Goal: Information Seeking & Learning: Find contact information

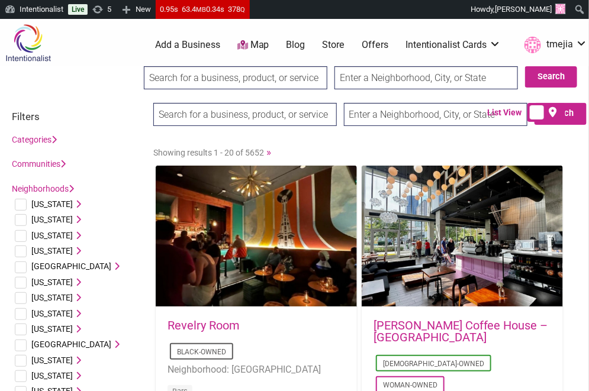
click at [233, 78] on input "search" at bounding box center [235, 77] width 183 height 23
type input "v"
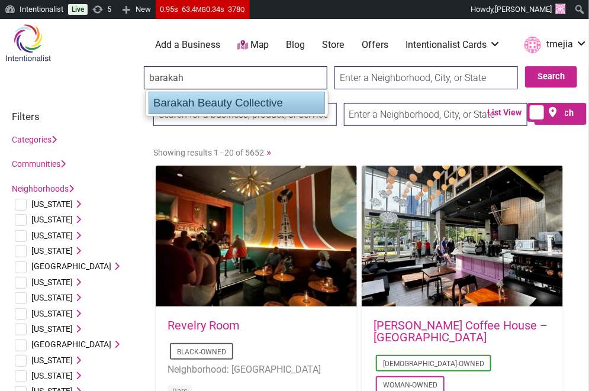
click at [233, 98] on div "Barakah Beauty Collective" at bounding box center [237, 103] width 176 height 22
type input "Barakah Beauty Collective"
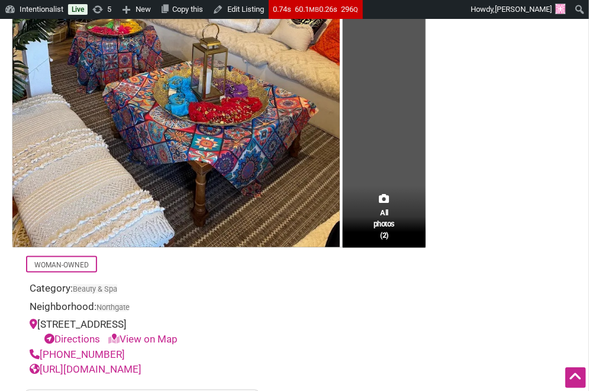
scroll to position [333, 0]
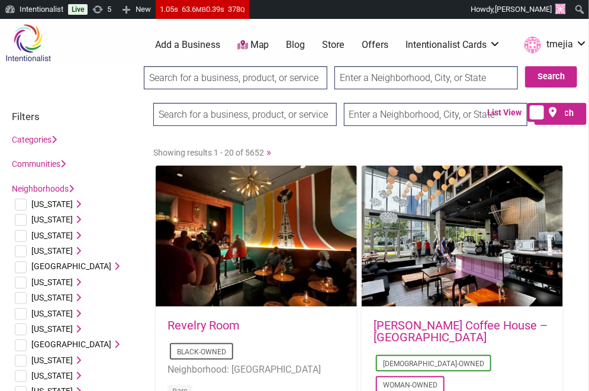
click at [232, 73] on input "search" at bounding box center [235, 77] width 183 height 23
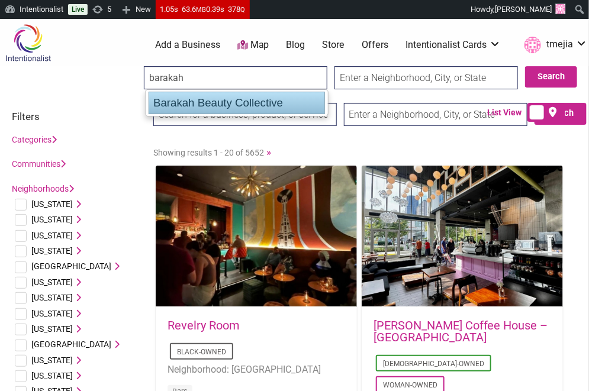
click at [216, 98] on div "Barakah Beauty Collective" at bounding box center [237, 103] width 176 height 22
type input "Barakah Beauty Collective"
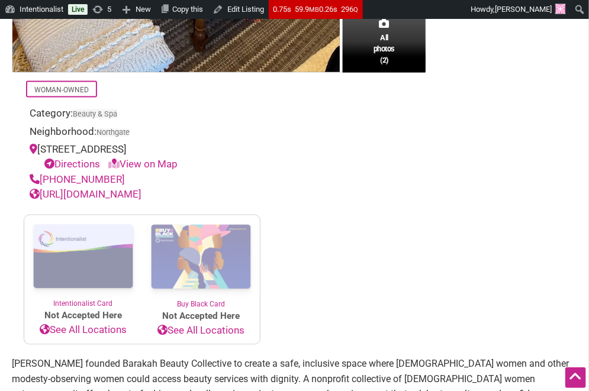
scroll to position [509, 0]
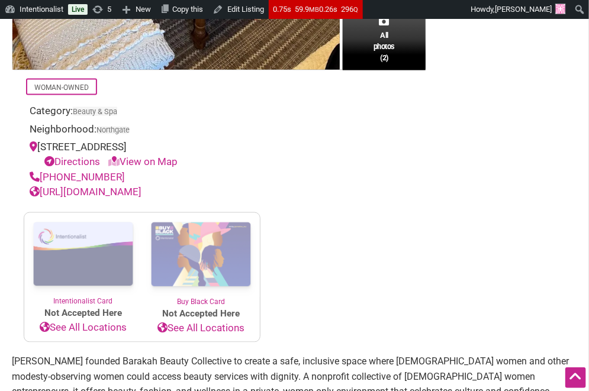
click at [141, 198] on link "[URL][DOMAIN_NAME]" at bounding box center [86, 192] width 112 height 12
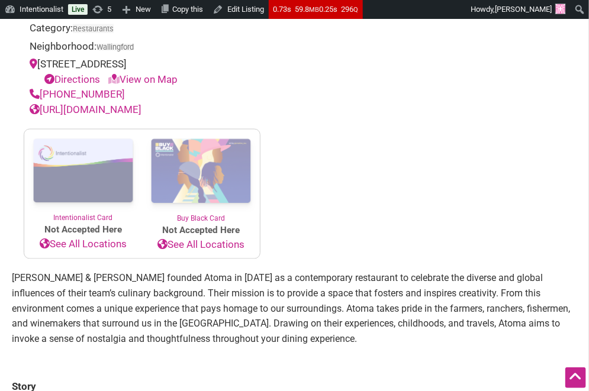
scroll to position [408, 0]
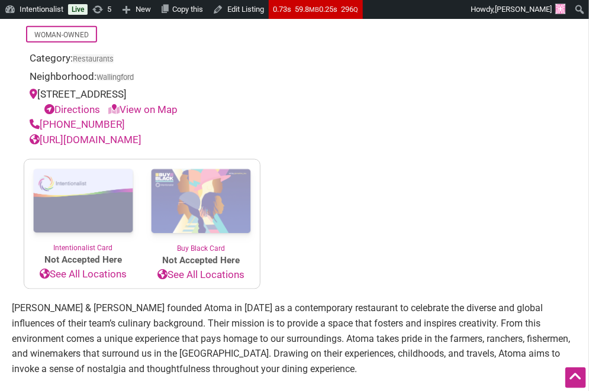
click at [108, 138] on link "https://www.atomaseattle.com" at bounding box center [86, 140] width 112 height 12
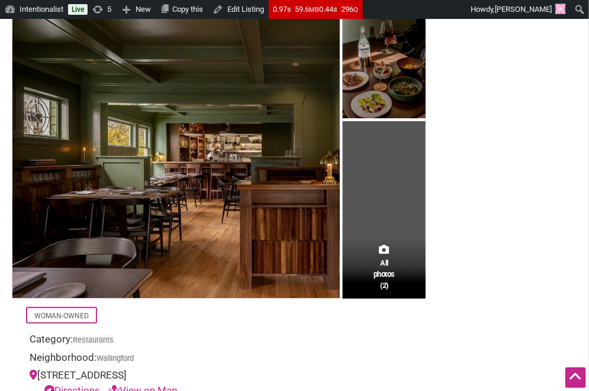
scroll to position [27, 0]
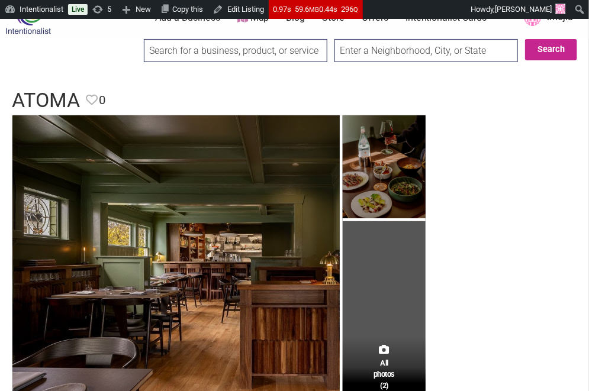
click at [191, 39] on input "search" at bounding box center [235, 50] width 183 height 23
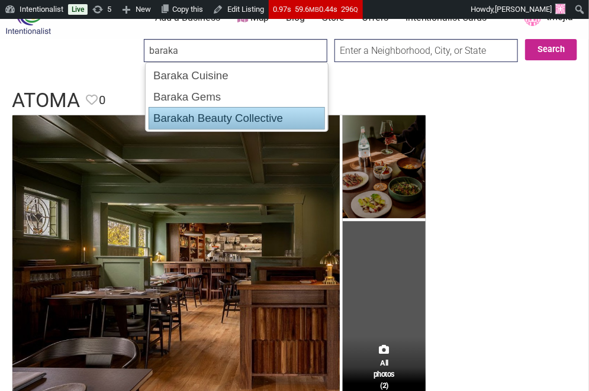
click at [195, 108] on div "Barakah Beauty Collective" at bounding box center [237, 118] width 176 height 22
type input "Barakah Beauty Collective"
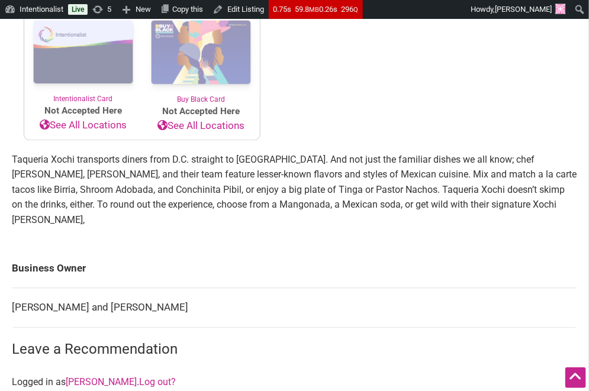
scroll to position [781, 0]
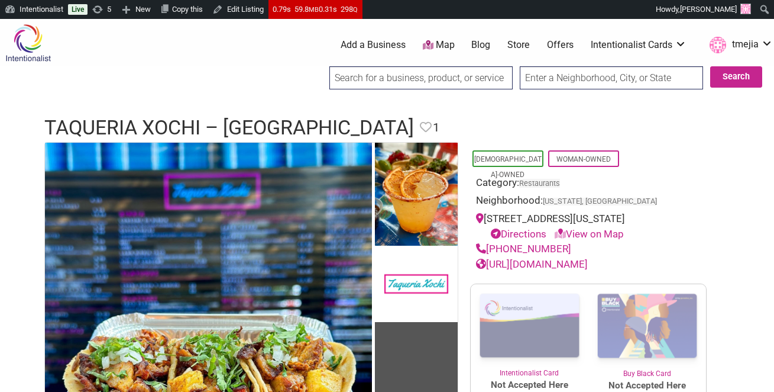
click at [395, 75] on input "search" at bounding box center [421, 77] width 183 height 23
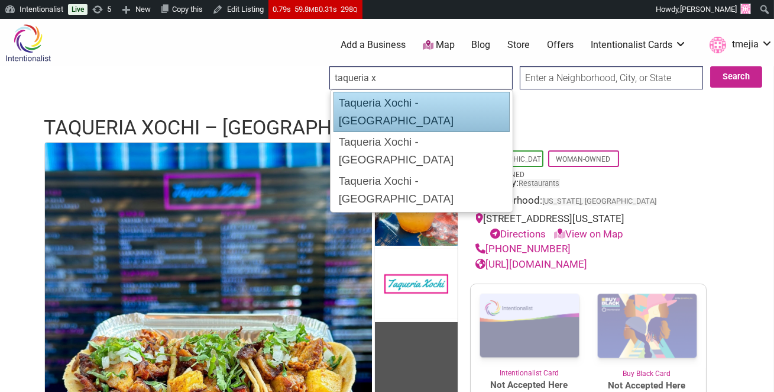
click at [420, 102] on div "Taqueria Xochi - Crystal City" at bounding box center [422, 112] width 176 height 40
type input "Taqueria Xochi - Crystal City"
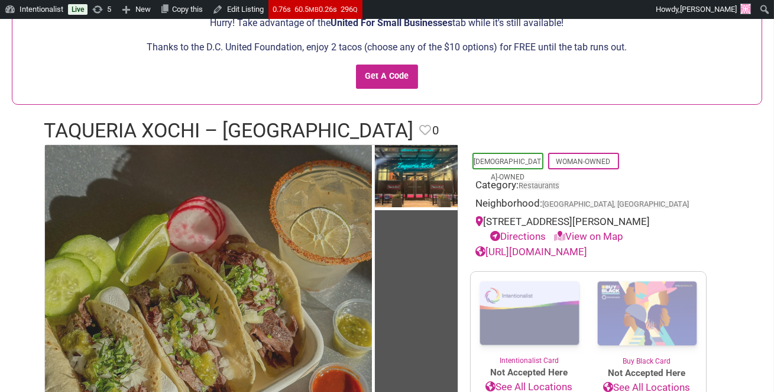
scroll to position [169, 0]
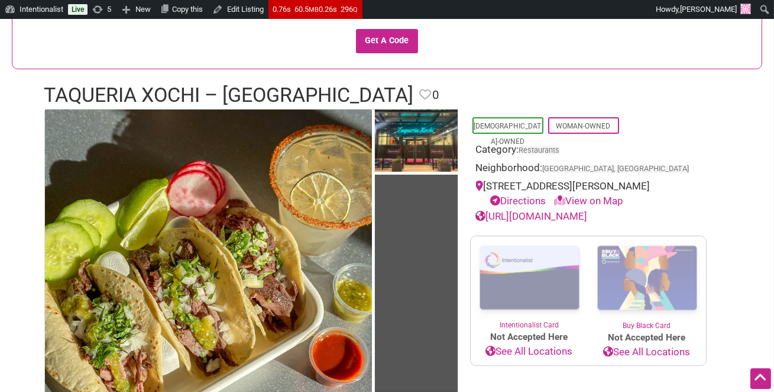
click at [585, 217] on link "https://www.taqueriaxochi.com" at bounding box center [532, 216] width 112 height 12
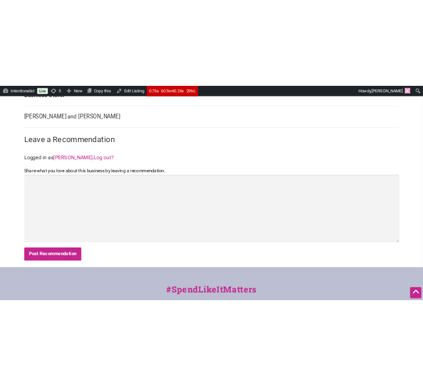
scroll to position [689, 0]
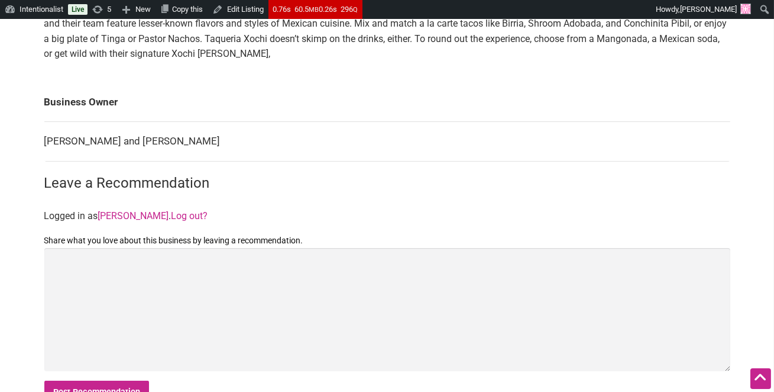
drag, startPoint x: 216, startPoint y: 142, endPoint x: 43, endPoint y: 140, distance: 172.8
click at [43, 140] on div "All photos (2) Latino-Owned Woman-Owned Category: Restaurants Neighborhood: Arl…" at bounding box center [388, 2] width 710 height 827
drag, startPoint x: 45, startPoint y: 140, endPoint x: 215, endPoint y: 135, distance: 169.9
click at [218, 138] on td "Teresa Padilla and Geraldine Mendoza" at bounding box center [387, 142] width 686 height 40
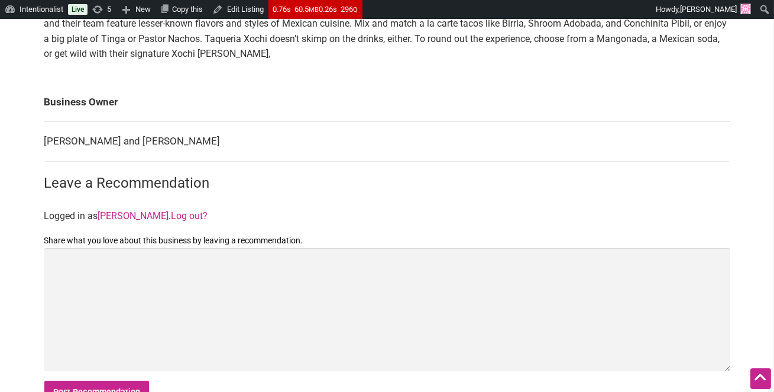
copy td "Teresa Padilla and Geraldine Mendoza"
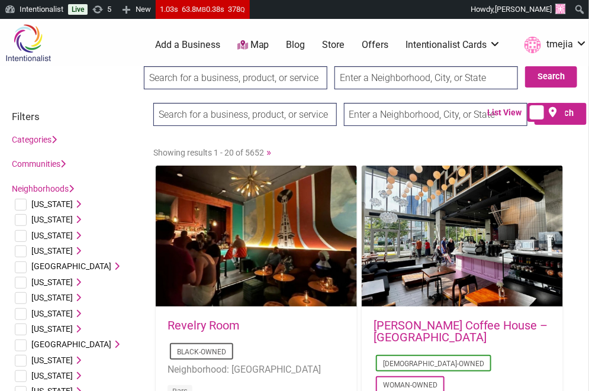
click at [269, 86] on input "search" at bounding box center [235, 77] width 183 height 23
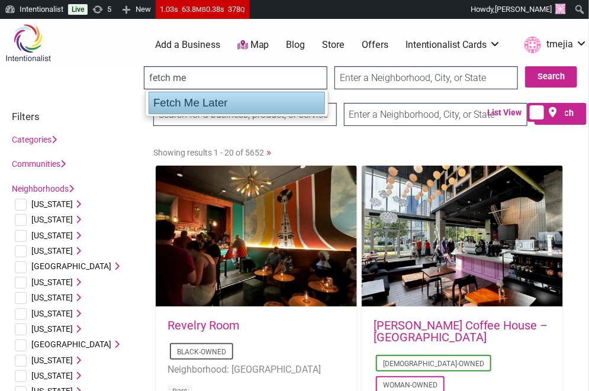
click at [217, 98] on div "Fetch Me Later" at bounding box center [237, 103] width 176 height 22
type input "Fetch Me Later"
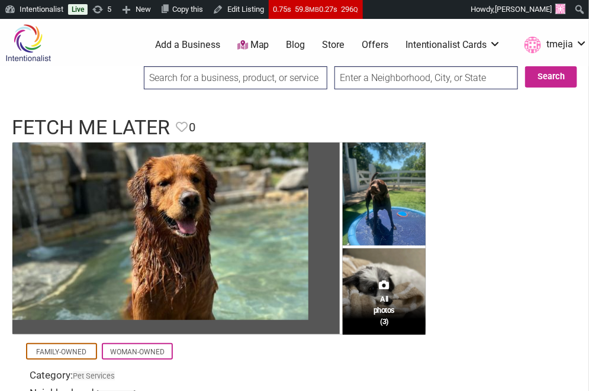
click at [176, 84] on input "search" at bounding box center [235, 77] width 183 height 23
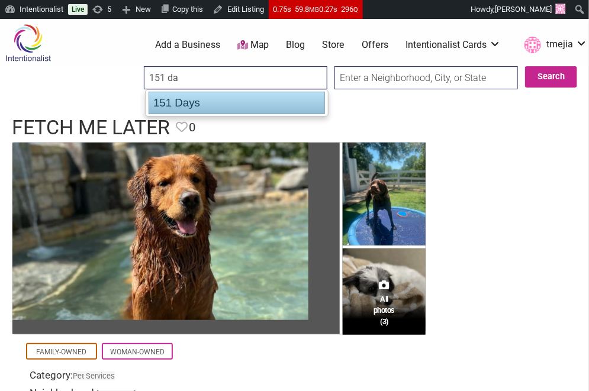
click at [166, 101] on div "151 Days" at bounding box center [237, 103] width 176 height 22
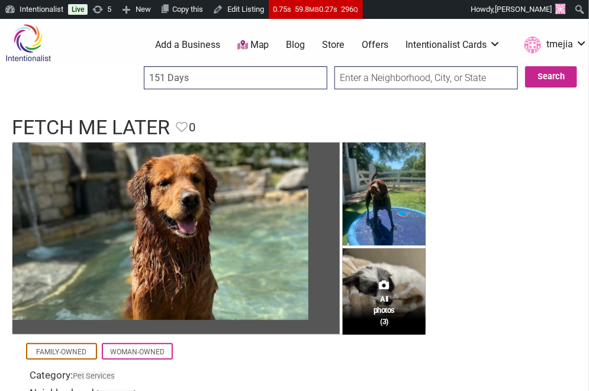
type input "151 Days"
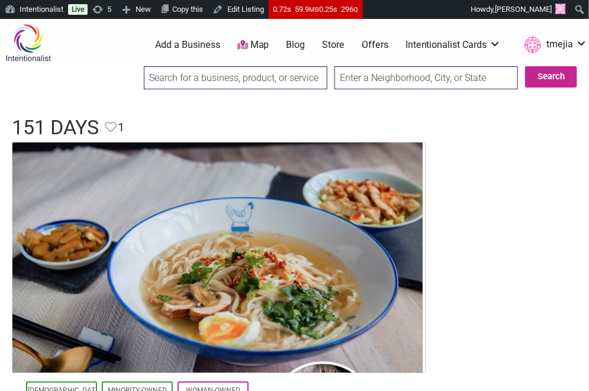
click at [229, 74] on input "search" at bounding box center [235, 77] width 183 height 23
type input "g"
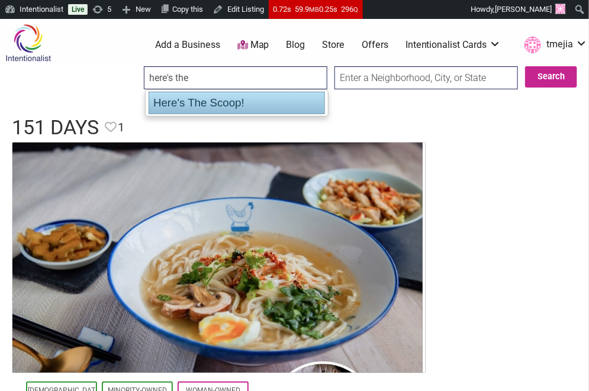
click at [198, 105] on div "Here's The Scoop!" at bounding box center [237, 103] width 176 height 22
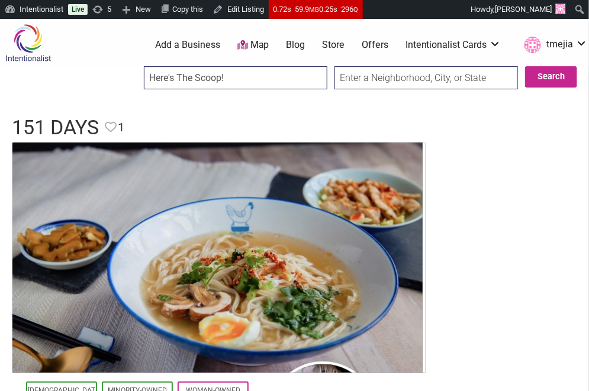
type input "Here's The Scoop!"
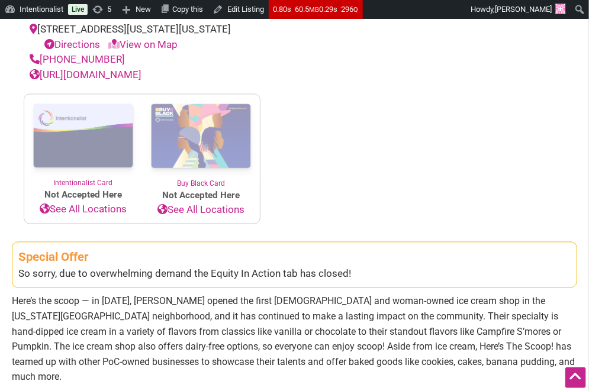
scroll to position [450, 0]
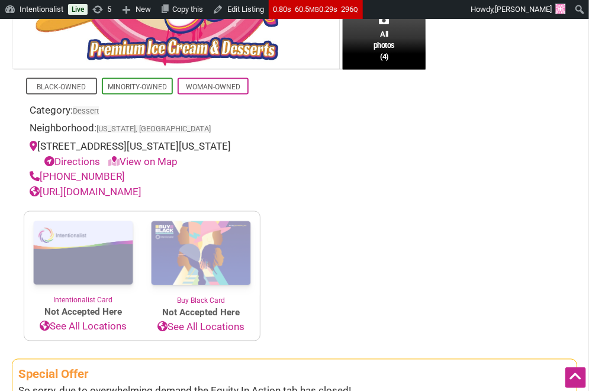
drag, startPoint x: 117, startPoint y: 190, endPoint x: 40, endPoint y: 193, distance: 77.0
click at [40, 185] on div "[PHONE_NUMBER]" at bounding box center [142, 176] width 225 height 15
copy link "[PHONE_NUMBER]"
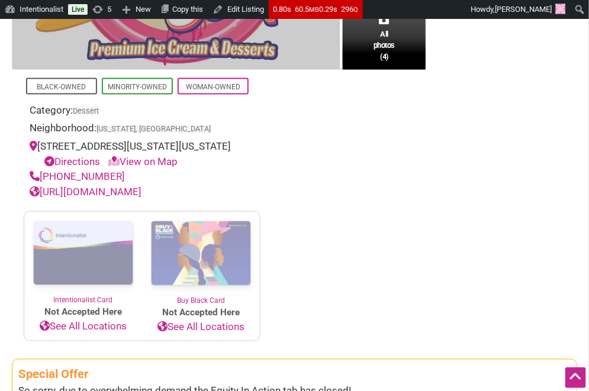
scroll to position [0, 0]
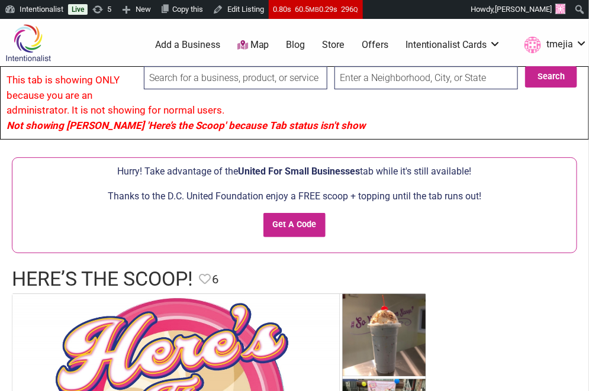
click at [206, 79] on input "search" at bounding box center [235, 77] width 183 height 23
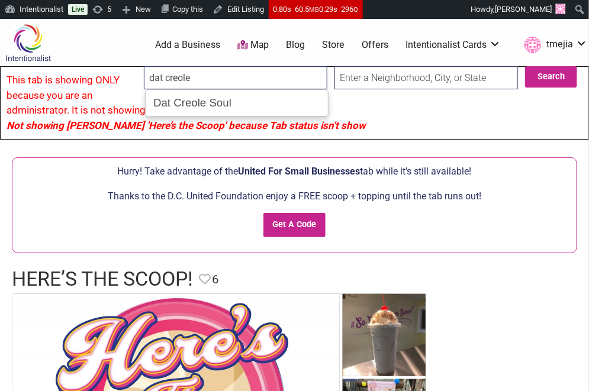
type input "Dat Creole Soul"
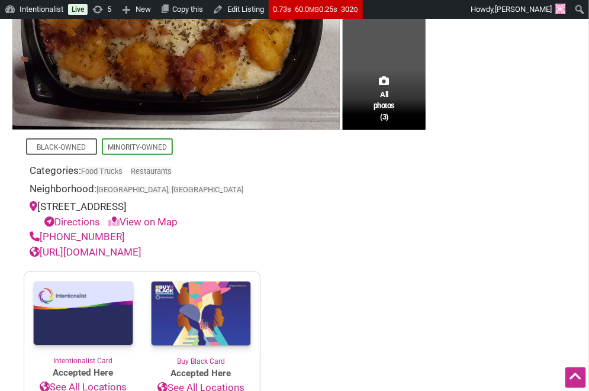
scroll to position [254, 0]
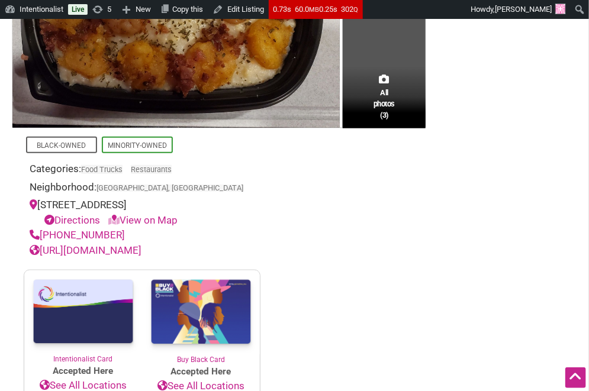
drag, startPoint x: 83, startPoint y: 215, endPoint x: 40, endPoint y: 205, distance: 43.8
click at [40, 205] on div "22341 Marine View Dr S Suite D, Des Moines, WA 98198 Directions View on Map" at bounding box center [142, 213] width 225 height 30
copy div "22341 Marine View Dr S Suite D, Des Moines, WA 98198"
drag, startPoint x: 113, startPoint y: 248, endPoint x: 42, endPoint y: 249, distance: 71.0
click at [42, 243] on div "(206) 379-1513" at bounding box center [142, 235] width 225 height 15
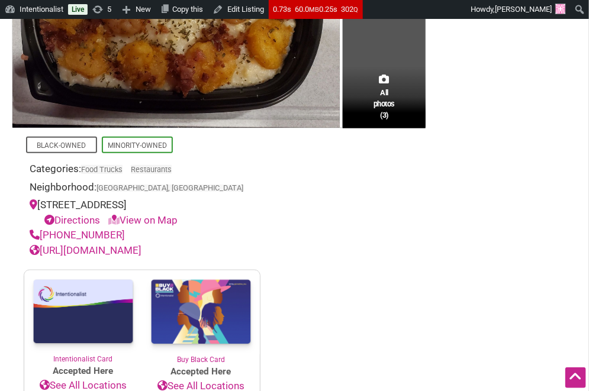
copy link "(206) 379-1513"
drag, startPoint x: 79, startPoint y: 219, endPoint x: 38, endPoint y: 209, distance: 41.5
click at [38, 209] on div "22341 Marine View Dr S Suite D, Des Moines, WA 98198 Directions View on Map" at bounding box center [142, 213] width 225 height 30
copy div "22341 Marine View Dr S Suite D, Des Moines, WA 98198"
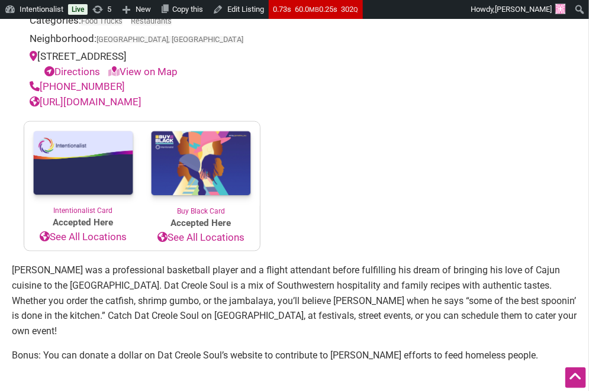
scroll to position [563, 0]
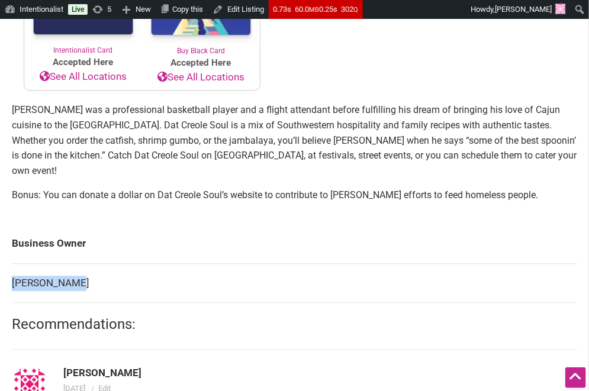
drag, startPoint x: 79, startPoint y: 288, endPoint x: 14, endPoint y: 288, distance: 65.1
click at [14, 288] on td "Hampton Isom" at bounding box center [294, 284] width 565 height 40
copy td "Hampton Isom"
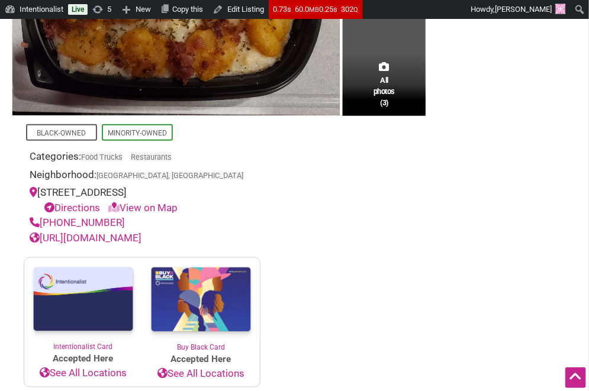
scroll to position [0, 0]
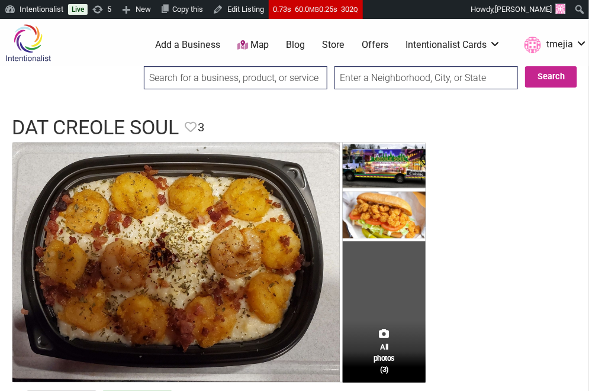
click at [194, 90] on div at bounding box center [235, 81] width 183 height 31
click at [192, 85] on input "search" at bounding box center [235, 77] width 183 height 23
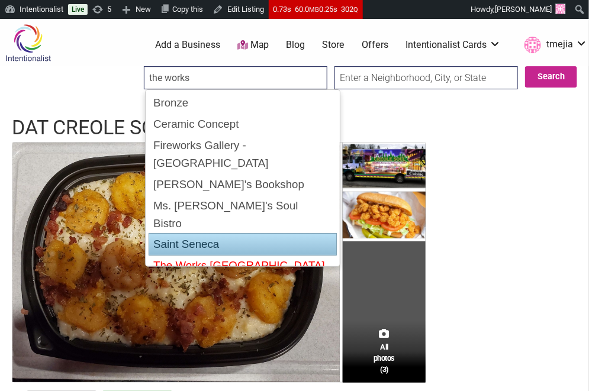
click at [199, 255] on div "The Works Seattle" at bounding box center [243, 265] width 188 height 21
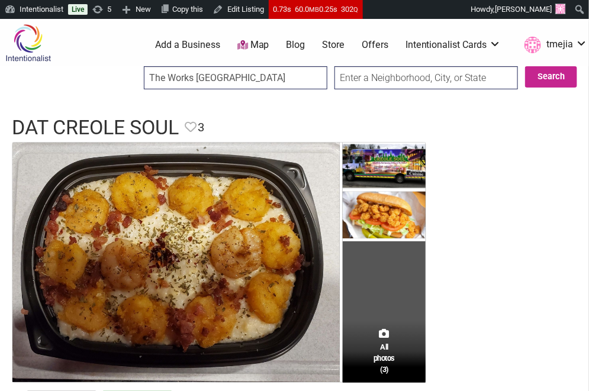
type input "The Works Seattle"
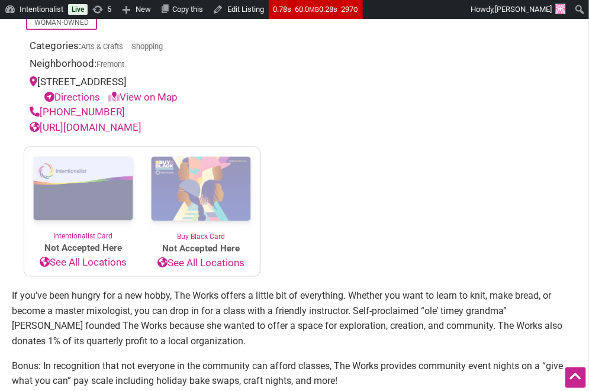
scroll to position [324, 0]
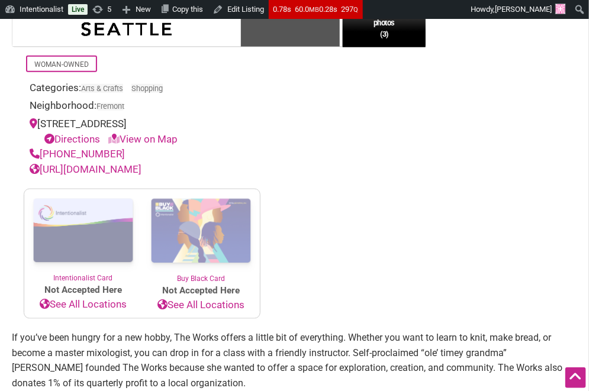
click at [73, 173] on link "https://www.theworksseattle.com" at bounding box center [86, 169] width 112 height 12
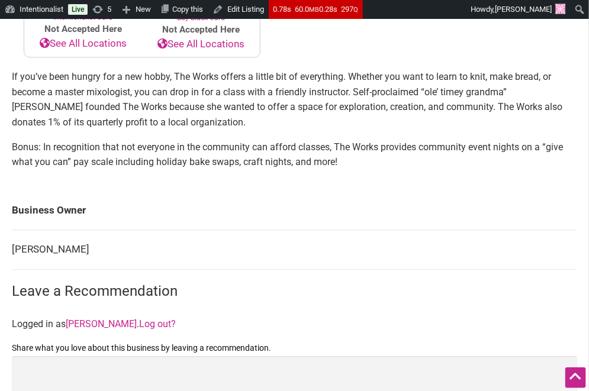
scroll to position [595, 0]
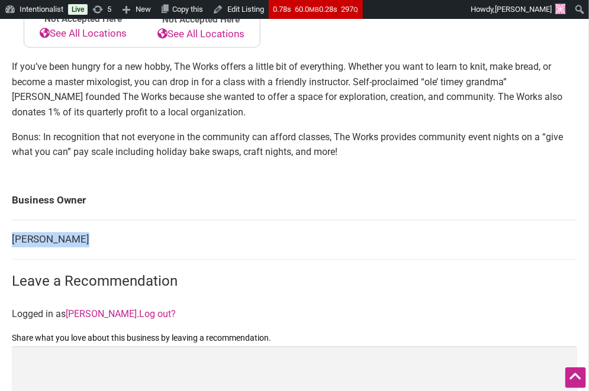
drag, startPoint x: 79, startPoint y: 240, endPoint x: 12, endPoint y: 240, distance: 66.3
click at [12, 240] on td "Kellie Phelan" at bounding box center [294, 241] width 565 height 40
copy td "Kellie Phelan"
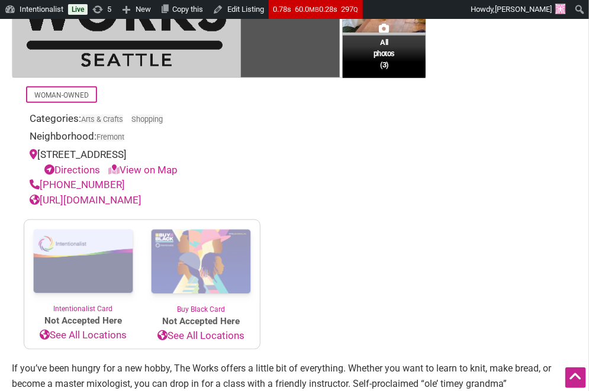
scroll to position [0, 0]
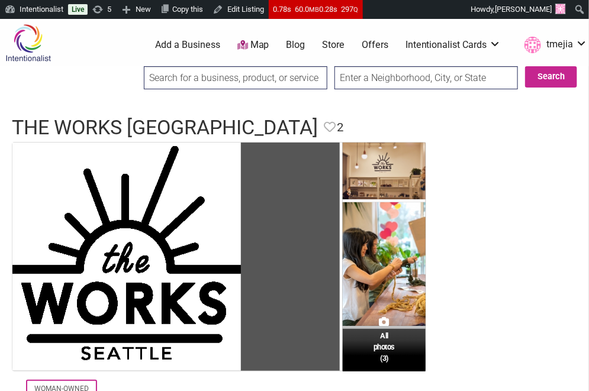
click at [228, 80] on input "search" at bounding box center [235, 77] width 183 height 23
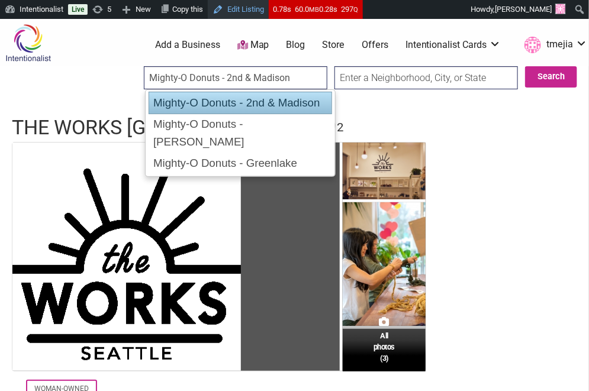
type input "Mighty-O Donuts - 2nd & Madison"
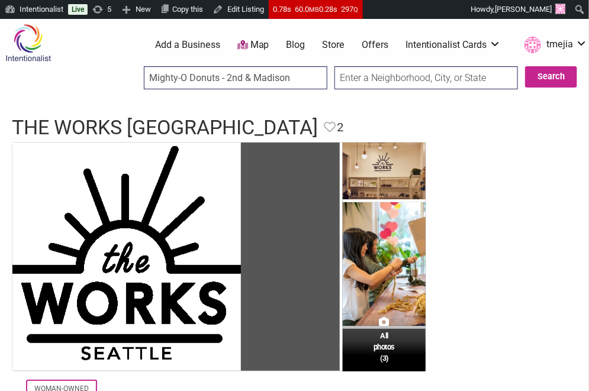
click at [253, 80] on input "Mighty-O Donuts - 2nd & Madison" at bounding box center [235, 77] width 183 height 23
click at [235, 85] on input "mighty-o" at bounding box center [235, 77] width 183 height 23
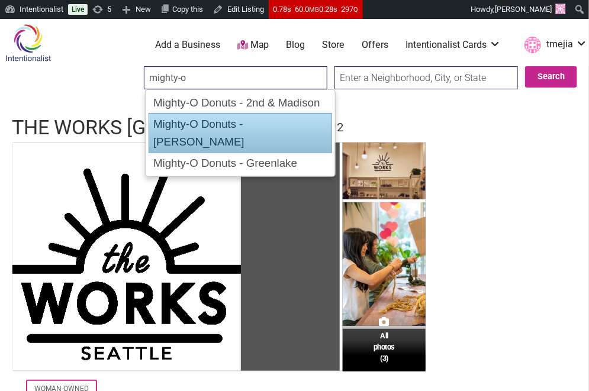
click at [256, 121] on div "Mighty-O Donuts - Ballard" at bounding box center [241, 133] width 184 height 40
type input "Mighty-O Donuts - Ballard"
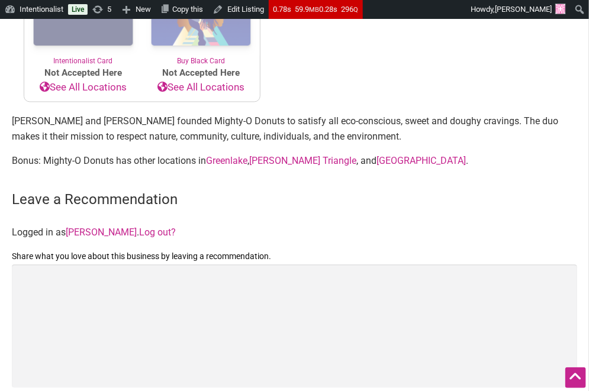
scroll to position [641, 0]
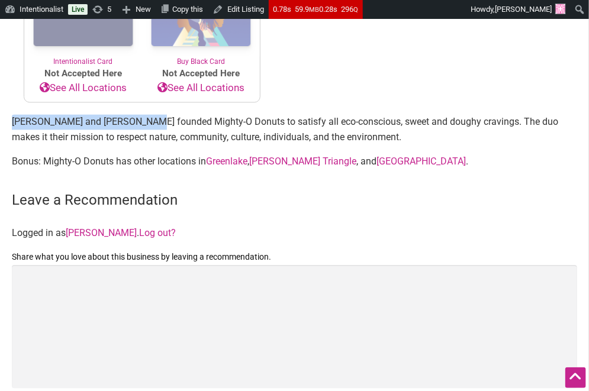
drag, startPoint x: 147, startPoint y: 122, endPoint x: 10, endPoint y: 122, distance: 136.7
copy p "[PERSON_NAME] and [PERSON_NAME]"
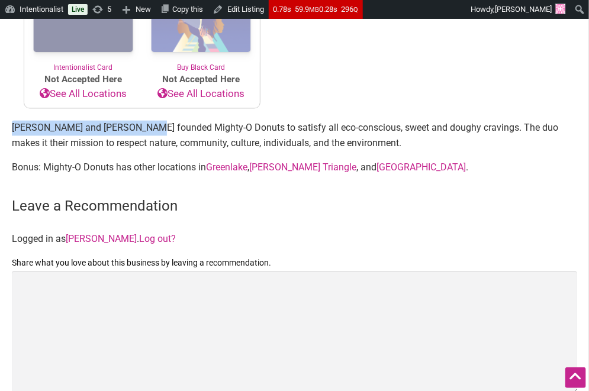
scroll to position [636, 0]
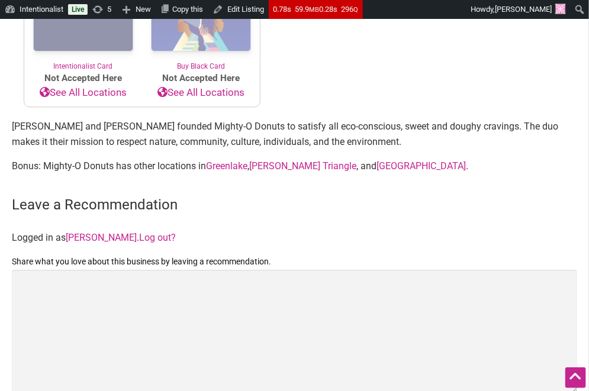
click at [326, 200] on h3 "Leave a Recommendation Cancel reply" at bounding box center [294, 206] width 565 height 20
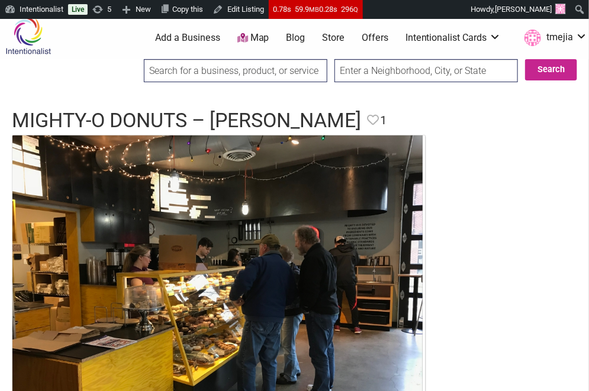
scroll to position [0, 0]
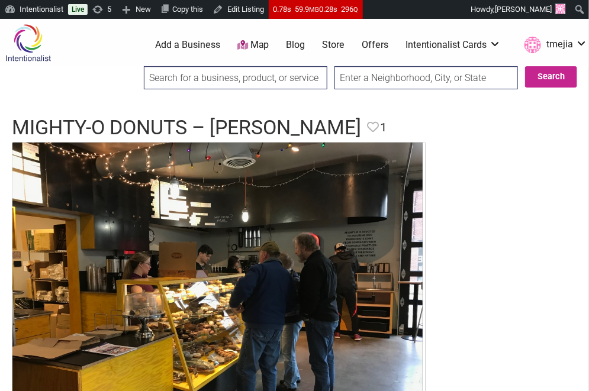
click at [242, 78] on input "search" at bounding box center [235, 77] width 183 height 23
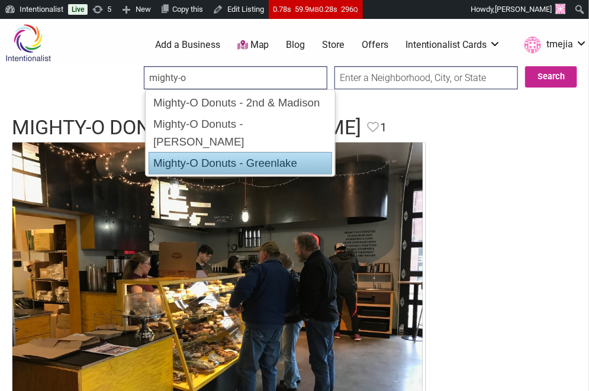
click at [278, 152] on div "Mighty-O Donuts - Greenlake" at bounding box center [241, 163] width 184 height 22
type input "Mighty-O Donuts - Greenlake"
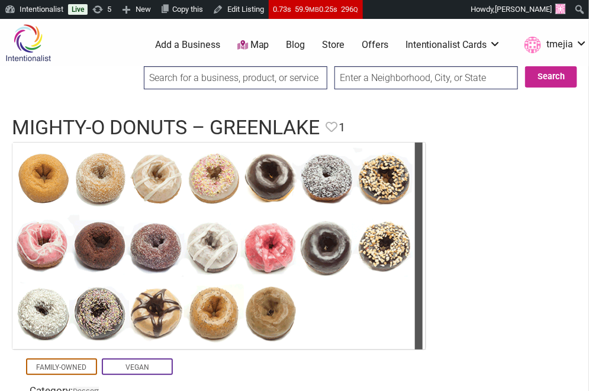
click at [250, 79] on input "search" at bounding box center [235, 77] width 183 height 23
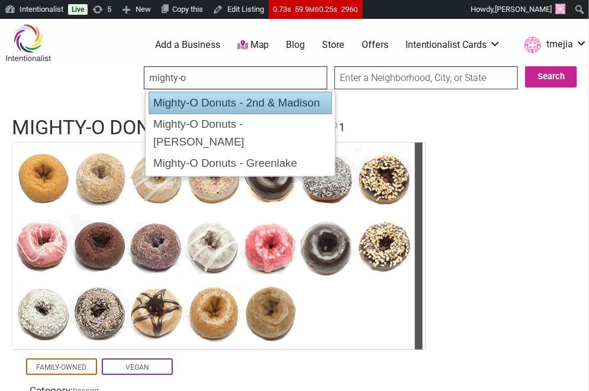
click at [258, 92] on div "Mighty-O Donuts - 2nd & Madison" at bounding box center [241, 103] width 184 height 22
type input "Mighty-O Donuts - 2nd & Madison"
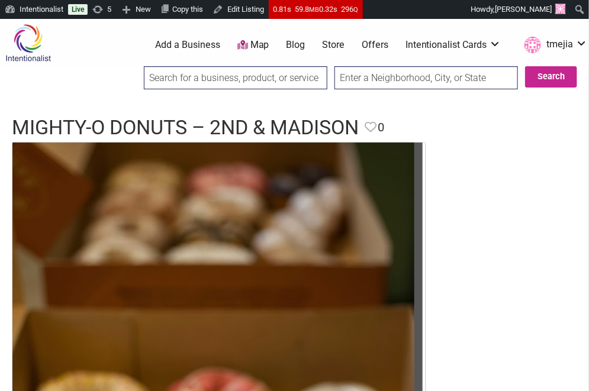
click at [259, 75] on input "search" at bounding box center [235, 77] width 183 height 23
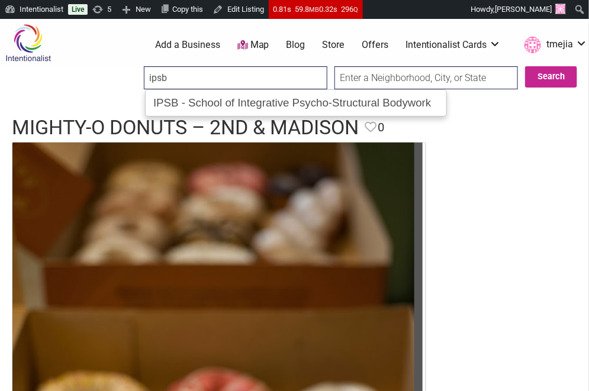
type input "IPSB - School of Integrative Psycho-Structural Bodywork"
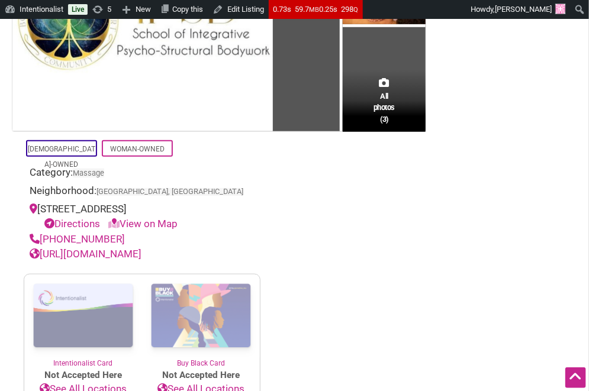
scroll to position [272, 0]
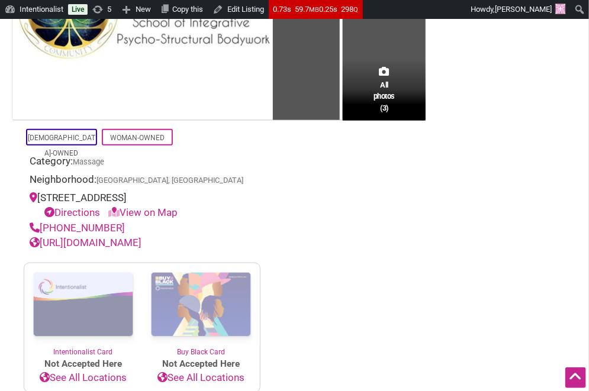
click at [123, 248] on link "[URL][DOMAIN_NAME]" at bounding box center [86, 243] width 112 height 12
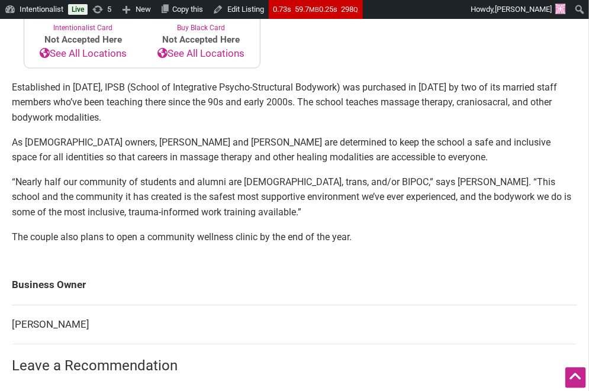
scroll to position [669, 0]
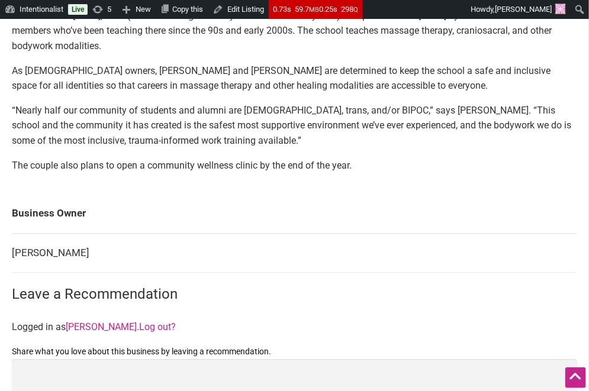
drag, startPoint x: 92, startPoint y: 267, endPoint x: 11, endPoint y: 270, distance: 81.7
click at [10, 270] on div "All photos (3) LGBTQ-Owned Woman-Owned Category: Massage Neighborhood: Santa Mo…" at bounding box center [294, 14] width 589 height 1026
click at [20, 266] on td "Sabrina Ortolano" at bounding box center [294, 253] width 565 height 40
drag, startPoint x: 91, startPoint y: 266, endPoint x: 14, endPoint y: 271, distance: 77.1
click at [14, 271] on td "Sabrina Ortolano" at bounding box center [294, 253] width 565 height 40
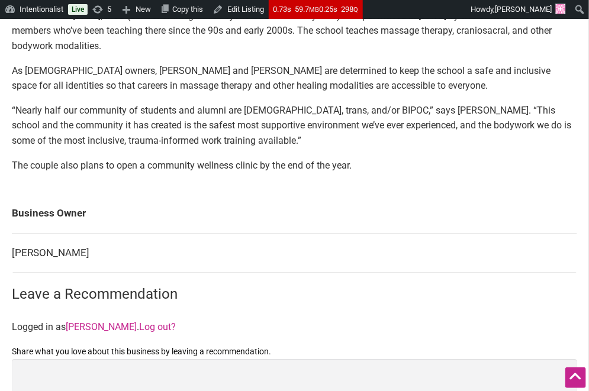
copy td "Sabrina Ortolano"
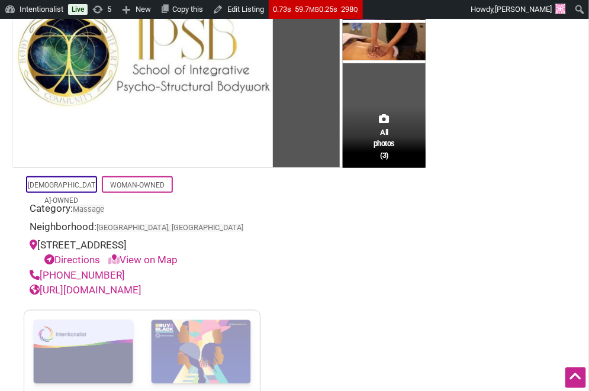
scroll to position [0, 0]
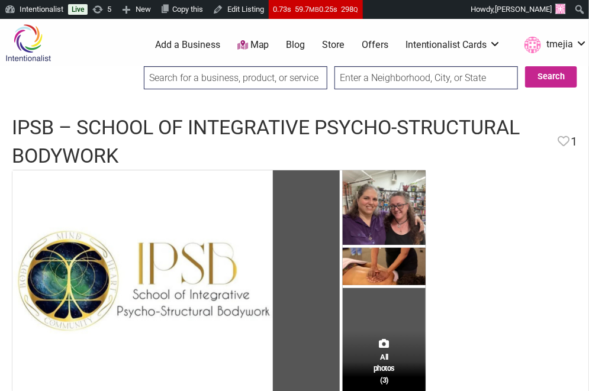
click at [265, 85] on input "search" at bounding box center [235, 77] width 183 height 23
click at [241, 82] on input "zi" at bounding box center [235, 77] width 183 height 23
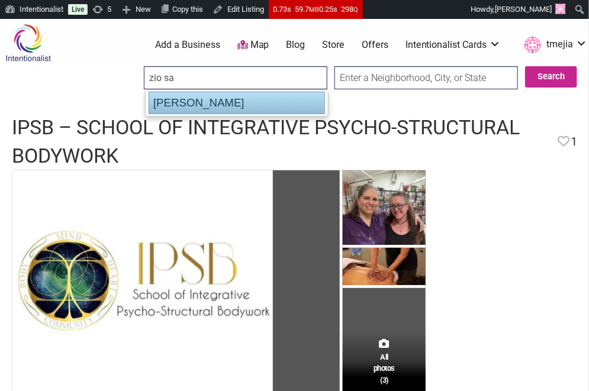
click at [191, 102] on div "Zio Sal Ristorante" at bounding box center [237, 103] width 176 height 22
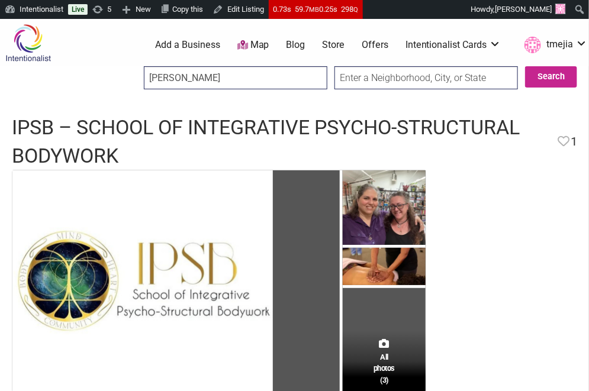
type input "Zio Sal Ristorante"
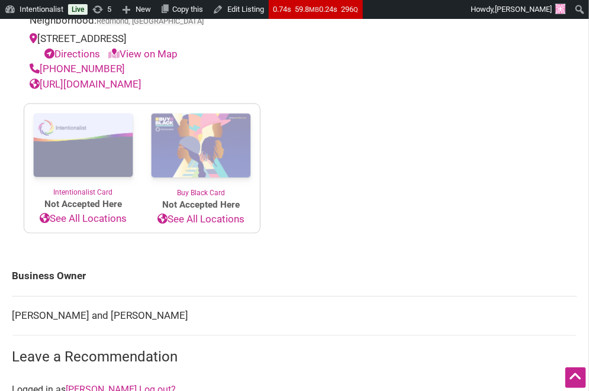
scroll to position [439, 0]
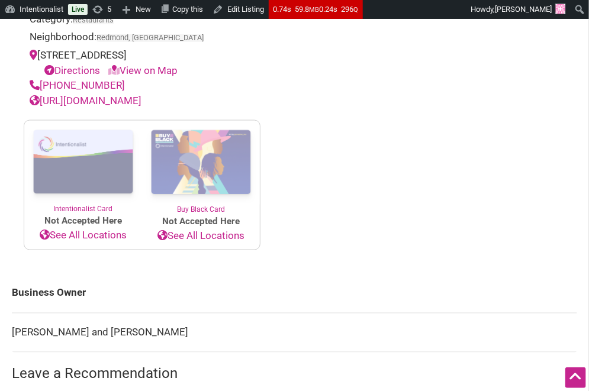
click at [104, 106] on link "[URL][DOMAIN_NAME]" at bounding box center [86, 101] width 112 height 12
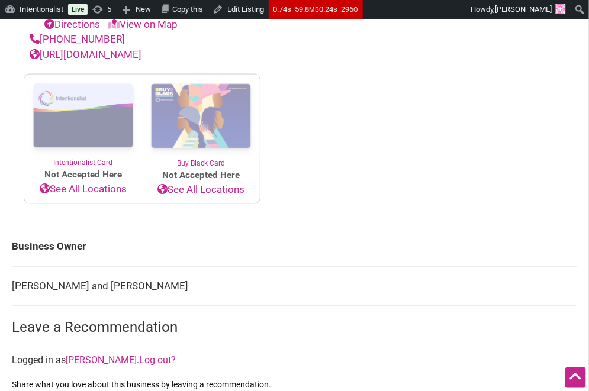
scroll to position [503, 0]
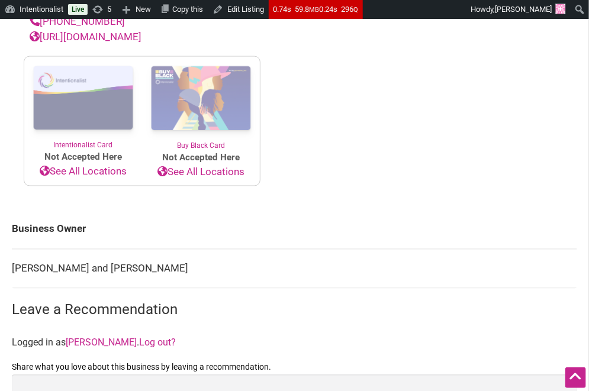
drag, startPoint x: 195, startPoint y: 285, endPoint x: 15, endPoint y: 287, distance: 179.9
click at [14, 287] on td "[PERSON_NAME] and [PERSON_NAME]" at bounding box center [294, 269] width 565 height 40
copy td "[PERSON_NAME] and [PERSON_NAME]"
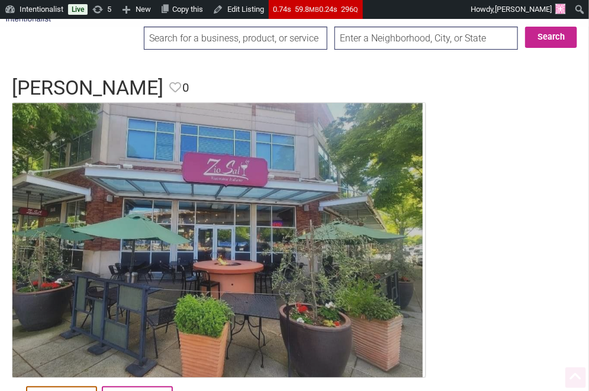
scroll to position [0, 0]
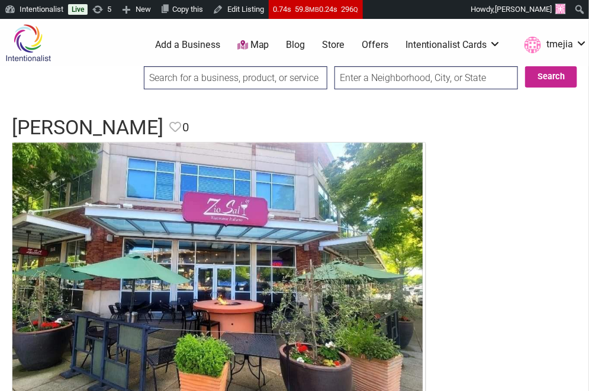
click at [208, 76] on input "search" at bounding box center [235, 77] width 183 height 23
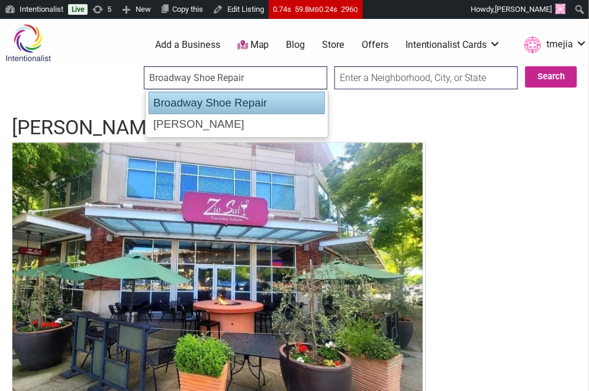
type input "[PERSON_NAME]"
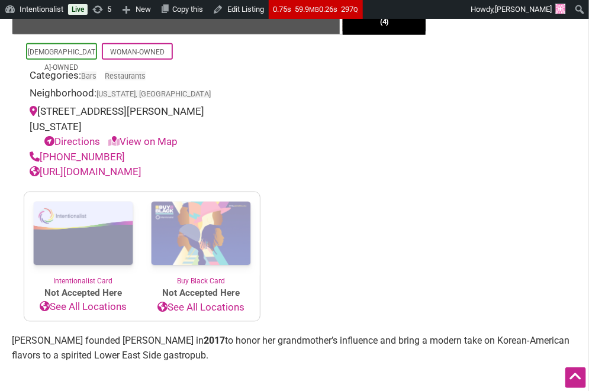
scroll to position [365, 0]
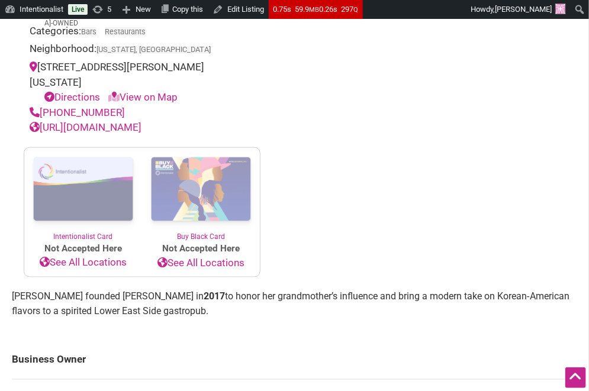
click at [131, 121] on link "[URL][DOMAIN_NAME]" at bounding box center [86, 127] width 112 height 12
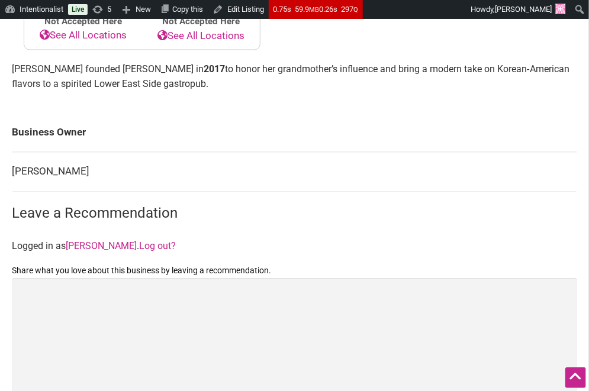
scroll to position [622, 0]
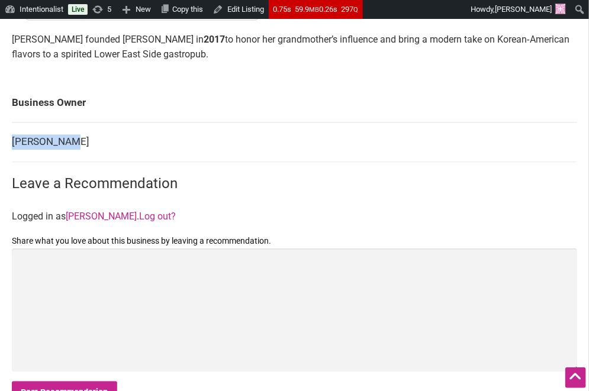
drag, startPoint x: 66, startPoint y: 131, endPoint x: 12, endPoint y: 131, distance: 53.8
click at [12, 131] on td "Esther Choi" at bounding box center [294, 143] width 565 height 40
copy td "Esther Choi"
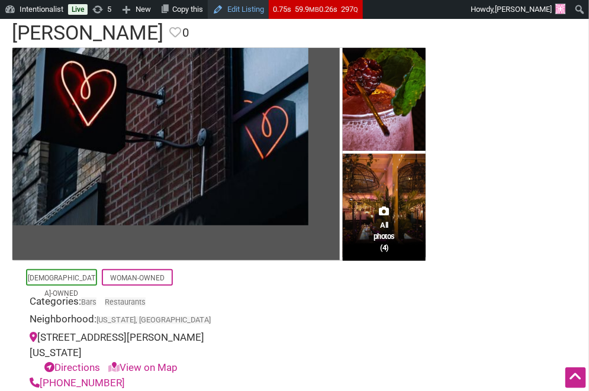
scroll to position [0, 0]
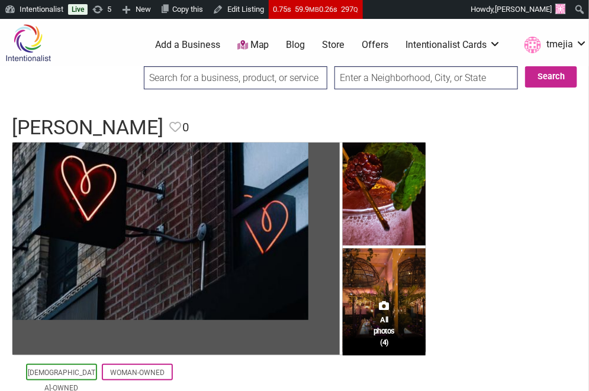
click at [231, 67] on input "search" at bounding box center [235, 77] width 183 height 23
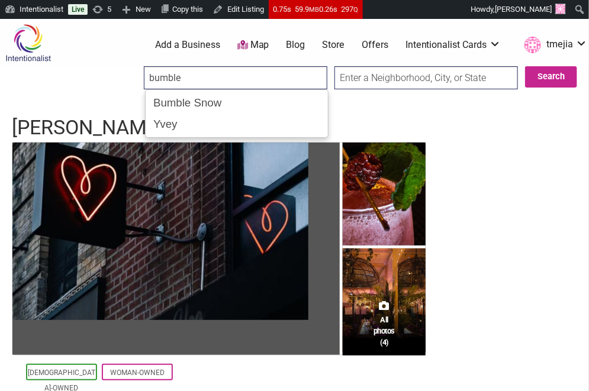
type input "Bumble Snow"
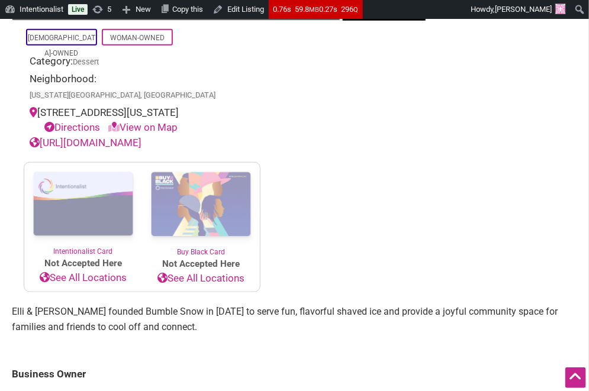
scroll to position [392, 0]
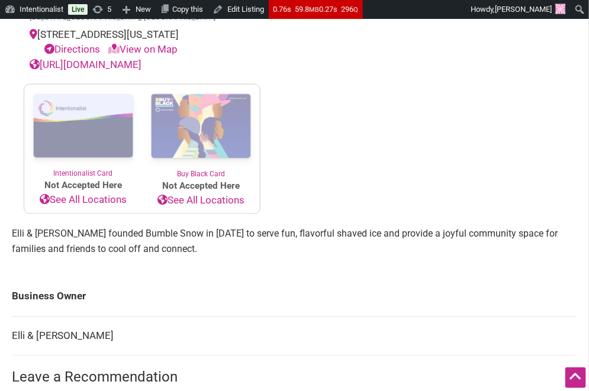
click at [141, 63] on link "https://www.facebook.com/bumblesnowokc/about" at bounding box center [86, 65] width 112 height 12
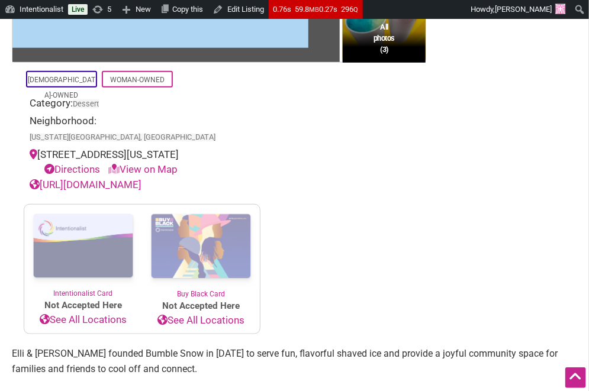
scroll to position [257, 0]
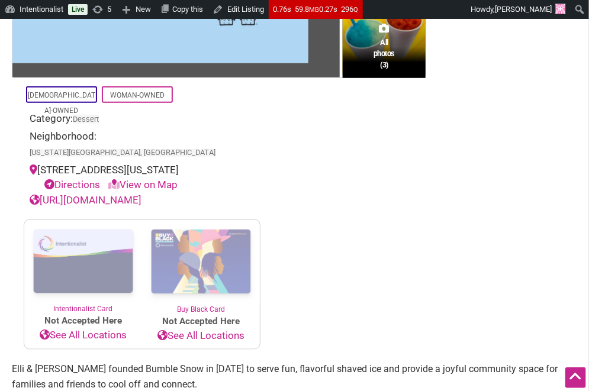
click at [141, 199] on link "https://www.facebook.com/bumblesnowokc/about" at bounding box center [86, 200] width 112 height 12
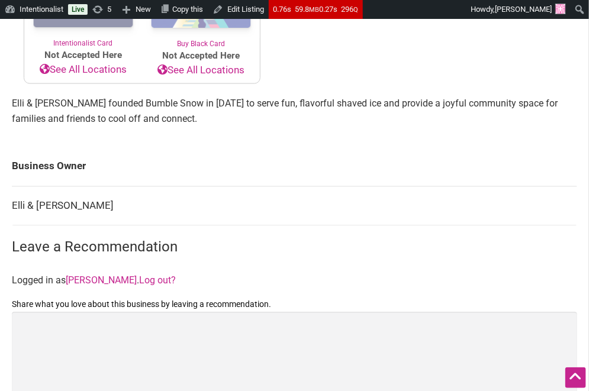
scroll to position [558, 0]
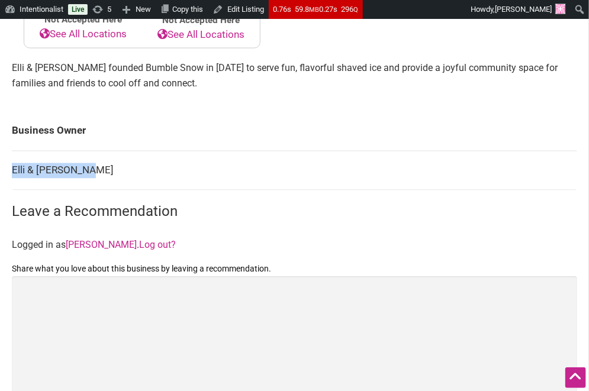
drag, startPoint x: 98, startPoint y: 188, endPoint x: 14, endPoint y: 183, distance: 84.7
click at [14, 183] on td "Elli & Gabby Hall" at bounding box center [294, 171] width 565 height 40
copy td "Elli & Gabby Hall"
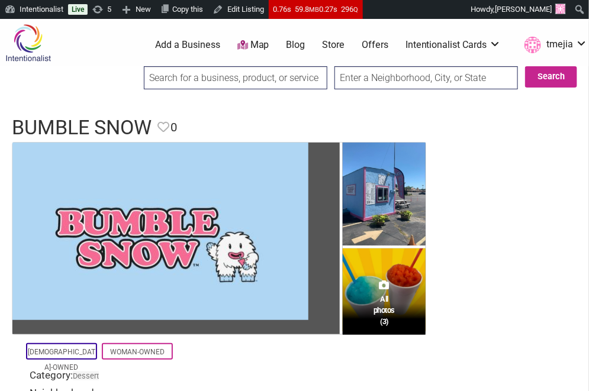
click at [241, 81] on input "search" at bounding box center [235, 77] width 183 height 23
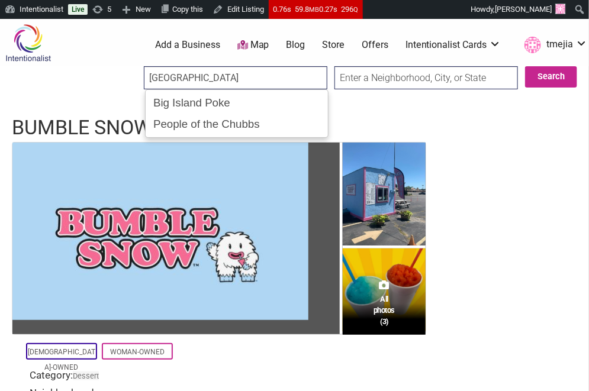
type input "Big Island Poke"
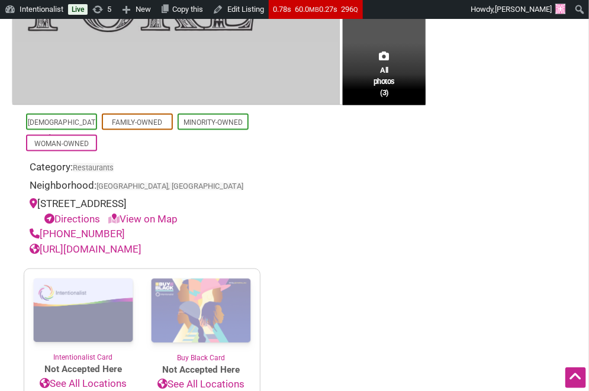
scroll to position [350, 0]
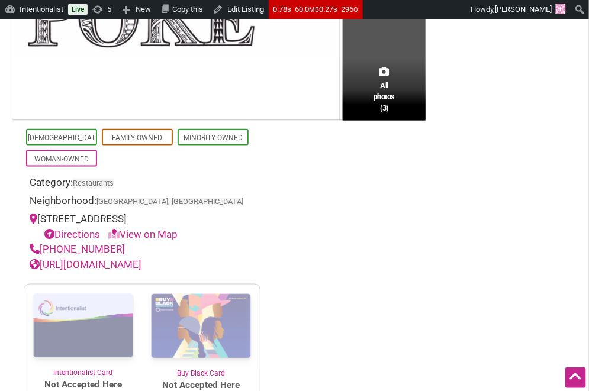
click at [141, 269] on link "[URL][DOMAIN_NAME]" at bounding box center [86, 265] width 112 height 12
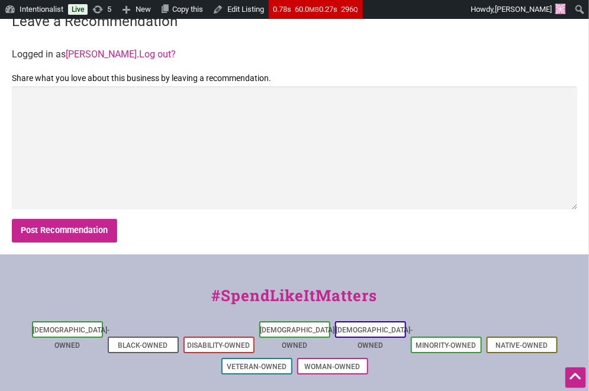
scroll to position [916, 0]
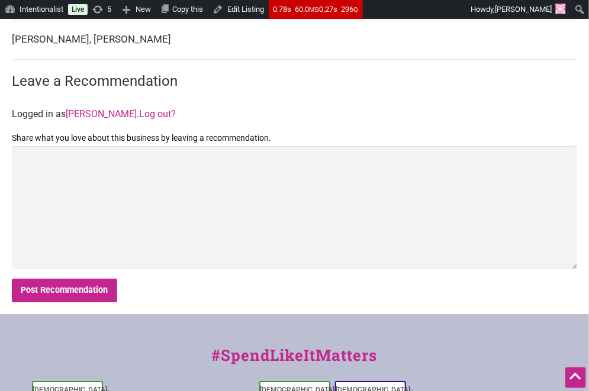
drag, startPoint x: 163, startPoint y: 40, endPoint x: 12, endPoint y: 43, distance: 150.9
click at [12, 43] on td "[PERSON_NAME], [PERSON_NAME]" at bounding box center [294, 40] width 565 height 40
copy td "[PERSON_NAME], [PERSON_NAME]"
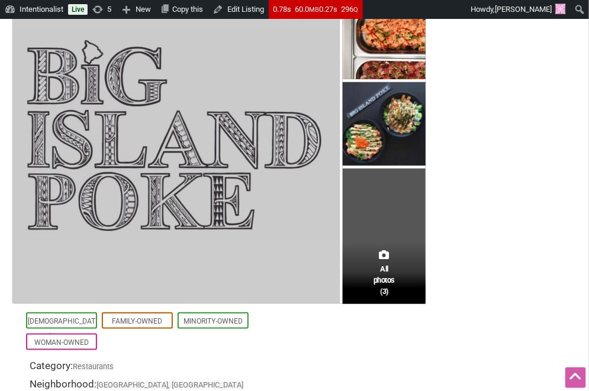
scroll to position [0, 0]
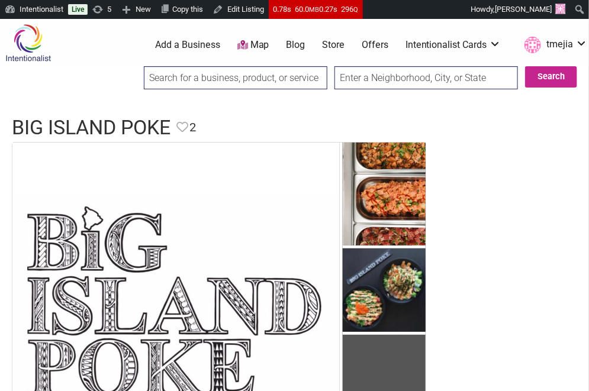
click at [231, 79] on input "search" at bounding box center [235, 77] width 183 height 23
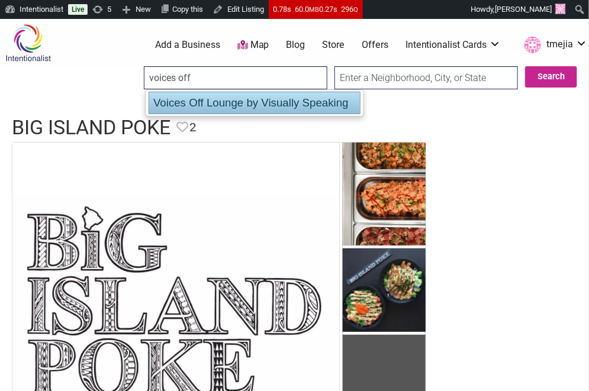
click at [231, 98] on div "Voices Off Lounge by Visually Speaking" at bounding box center [255, 103] width 212 height 22
type input "Voices Off Lounge by Visually Speaking"
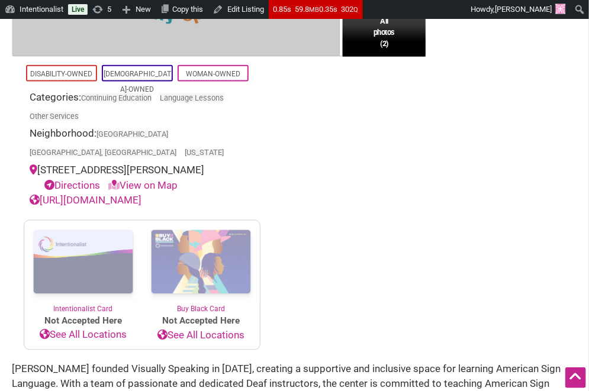
scroll to position [419, 0]
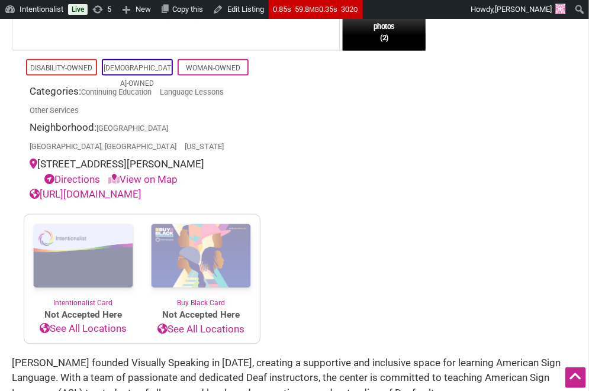
click at [141, 188] on link "https://www.visuallyspeaking.info/" at bounding box center [86, 194] width 112 height 12
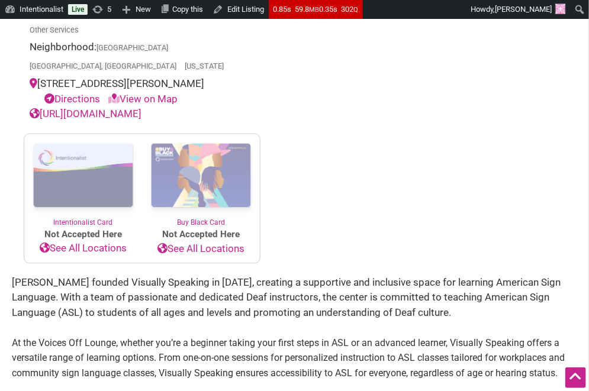
scroll to position [515, 0]
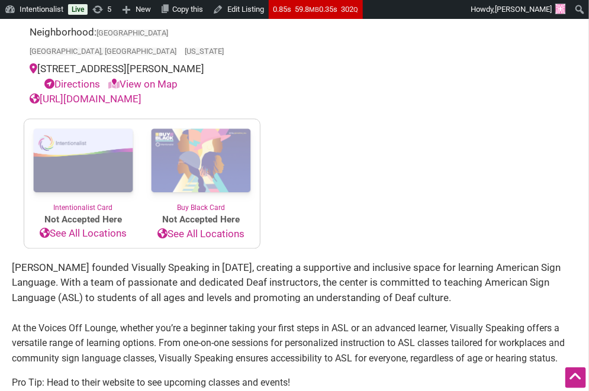
click at [141, 93] on link "https://www.visuallyspeaking.info/" at bounding box center [86, 99] width 112 height 12
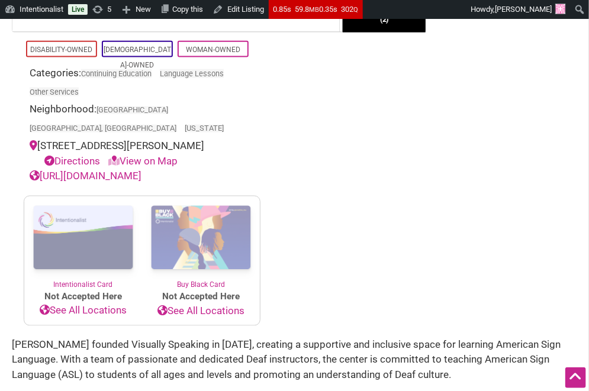
drag, startPoint x: 211, startPoint y: 128, endPoint x: 42, endPoint y: 129, distance: 168.6
click at [41, 138] on div "819 E Denny Way, Seattle, WA 98122 Directions View on Map" at bounding box center [142, 153] width 225 height 30
copy div "819 E Denny Way, Seattle, WA 98122"
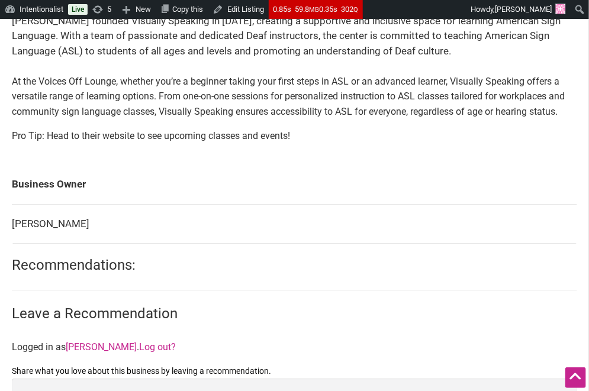
scroll to position [787, 0]
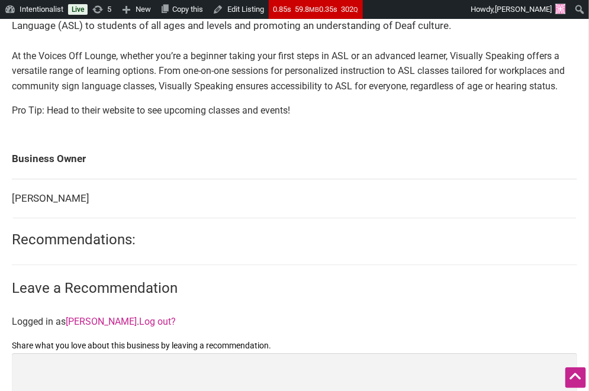
drag, startPoint x: 89, startPoint y: 174, endPoint x: 11, endPoint y: 183, distance: 78.7
copy tbody "Business Owner Killie Gillespie"
click at [40, 187] on td "Killie Gillespie" at bounding box center [294, 199] width 565 height 40
drag, startPoint x: 78, startPoint y: 182, endPoint x: 12, endPoint y: 183, distance: 66.3
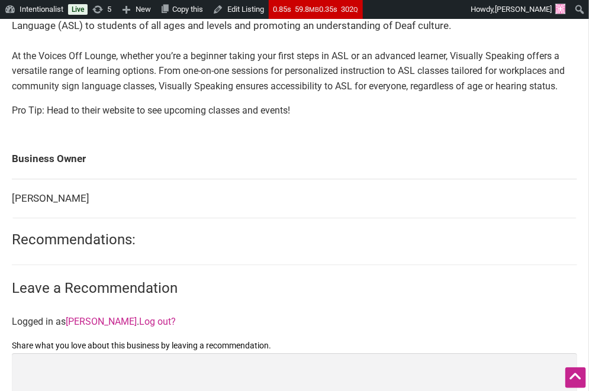
click at [12, 183] on td "Killie Gillespie" at bounding box center [294, 199] width 565 height 40
copy td "Killie Gillespie"
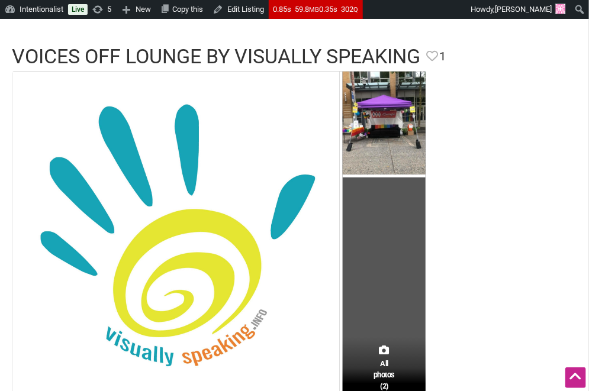
scroll to position [0, 0]
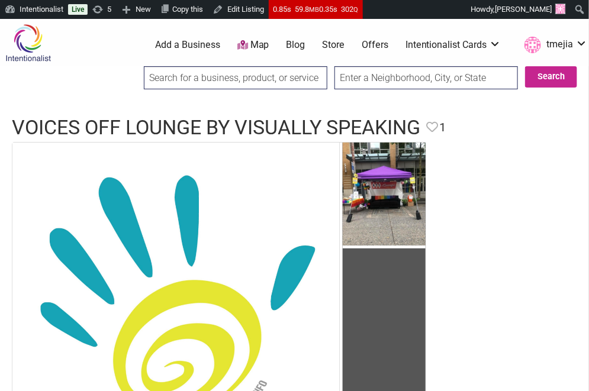
click at [246, 100] on div at bounding box center [294, 103] width 589 height 12
click at [246, 93] on div at bounding box center [235, 81] width 183 height 31
click at [246, 86] on input "search" at bounding box center [235, 77] width 183 height 23
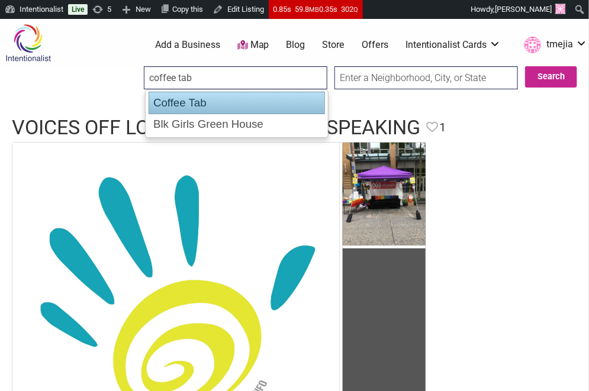
click at [234, 98] on div "Coffee Tab" at bounding box center [237, 103] width 176 height 22
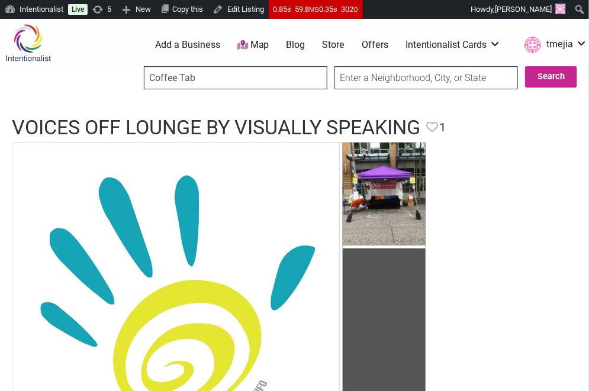
type input "Coffee Tab"
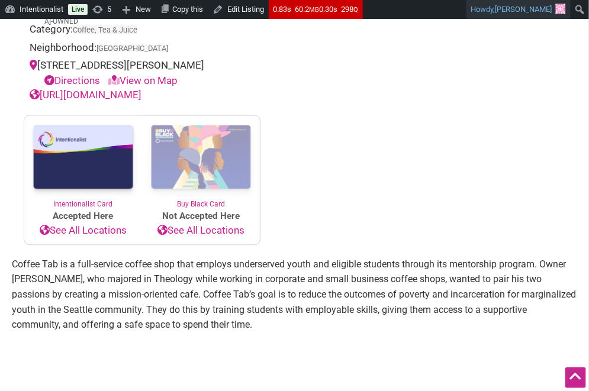
scroll to position [486, 0]
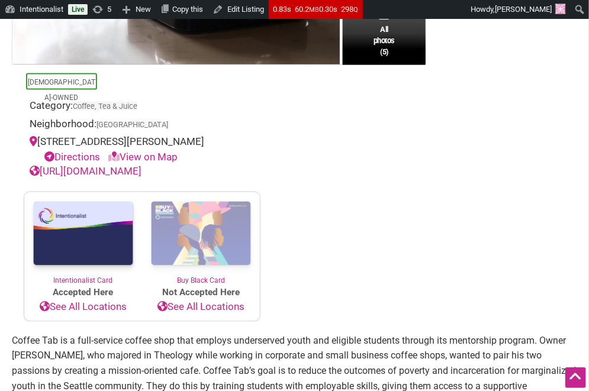
click at [131, 171] on link "https://www.coffeetab.cafe/" at bounding box center [86, 172] width 112 height 12
drag, startPoint x: 219, startPoint y: 143, endPoint x: 40, endPoint y: 141, distance: 179.3
click at [40, 141] on div "211 Lenora St Suit A, Seattle, WA 98121 Directions View on Map" at bounding box center [142, 149] width 225 height 30
copy div "211 Lenora St Suit A, Seattle, WA 98121"
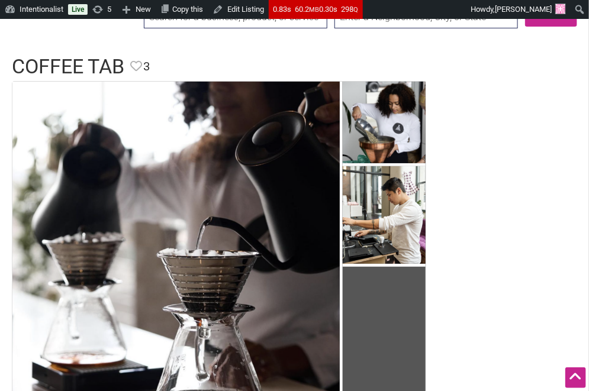
scroll to position [0, 0]
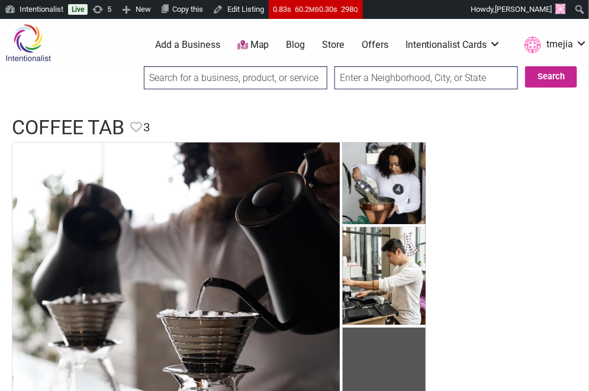
click at [227, 80] on input "search" at bounding box center [235, 77] width 183 height 23
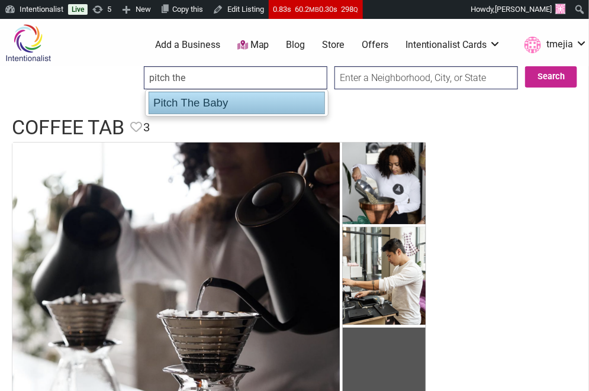
click at [211, 105] on div "Pitch The Baby" at bounding box center [237, 103] width 176 height 22
type input "Pitch The Baby"
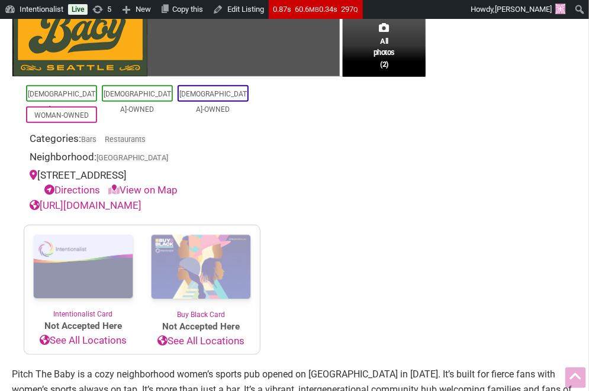
scroll to position [233, 0]
click at [141, 202] on link "[URL][DOMAIN_NAME]" at bounding box center [86, 205] width 112 height 12
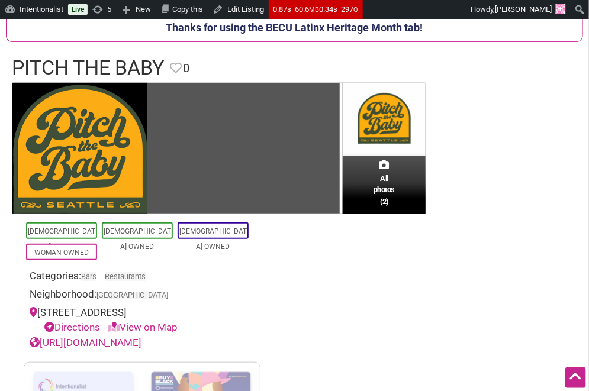
scroll to position [0, 0]
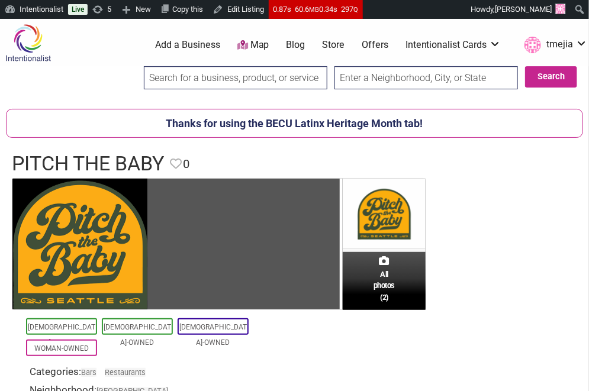
click at [224, 76] on input "search" at bounding box center [235, 77] width 183 height 23
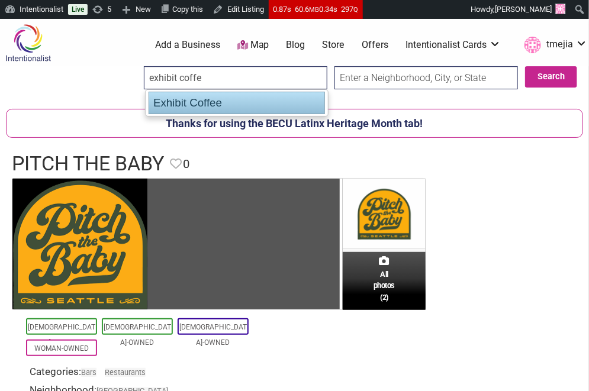
click at [209, 89] on ul "Exhibit Coffee" at bounding box center [236, 102] width 183 height 27
click at [208, 94] on div "Exhibit Coffee" at bounding box center [237, 103] width 176 height 22
type input "Exhibit Coffee"
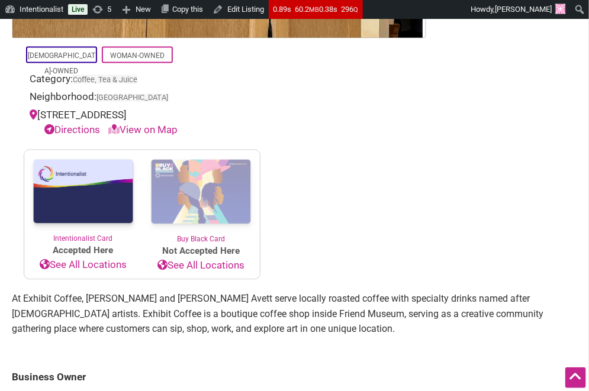
scroll to position [518, 0]
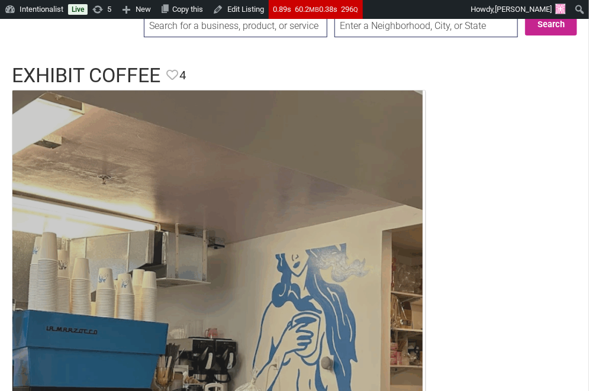
scroll to position [45, 0]
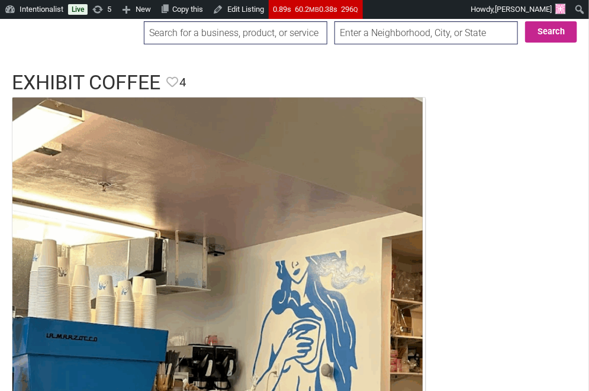
click at [241, 39] on input "search" at bounding box center [235, 32] width 183 height 23
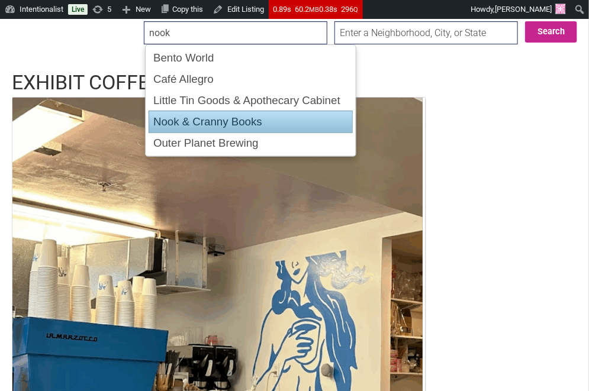
click at [229, 112] on div "Nook & Cranny Books" at bounding box center [251, 122] width 204 height 22
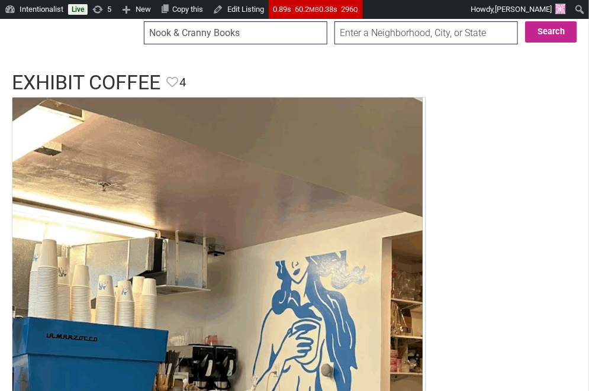
type input "Nook & Cranny Books"
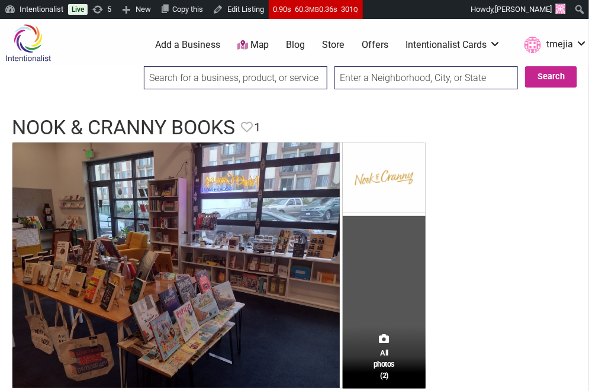
click at [215, 92] on div at bounding box center [235, 81] width 183 height 31
click at [215, 88] on input "search" at bounding box center [235, 77] width 183 height 23
type input "Cup & Crêpe Handheld Street Crepes"
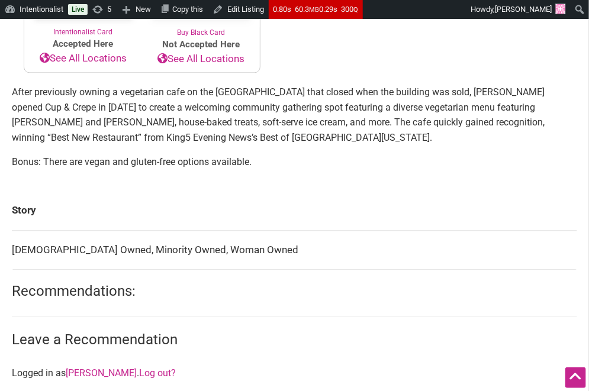
scroll to position [749, 0]
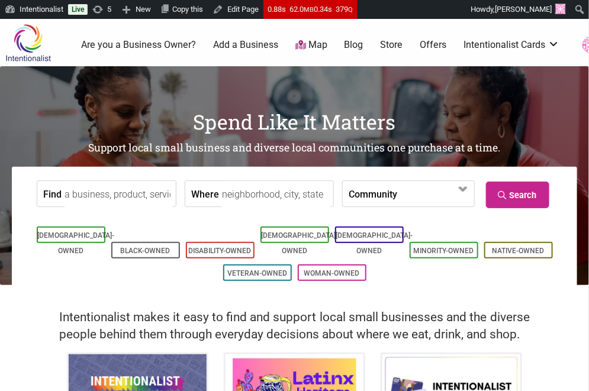
click at [148, 196] on input "Find" at bounding box center [118, 194] width 108 height 27
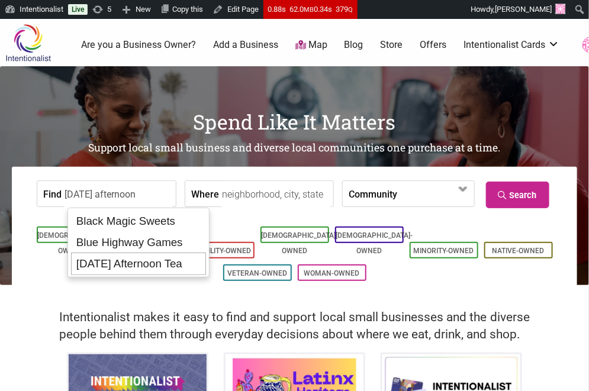
click at [134, 258] on div "[DATE] Afternoon Tea" at bounding box center [138, 264] width 135 height 22
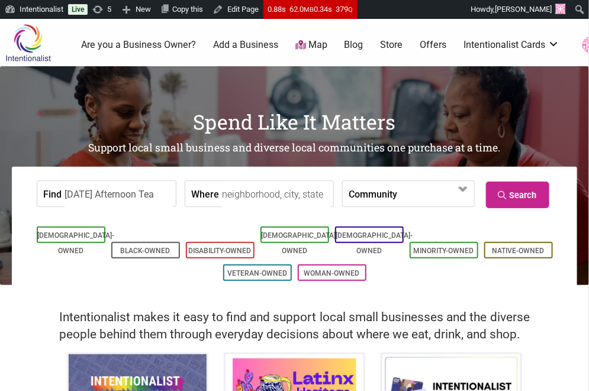
type input "[DATE] Afternoon Tea"
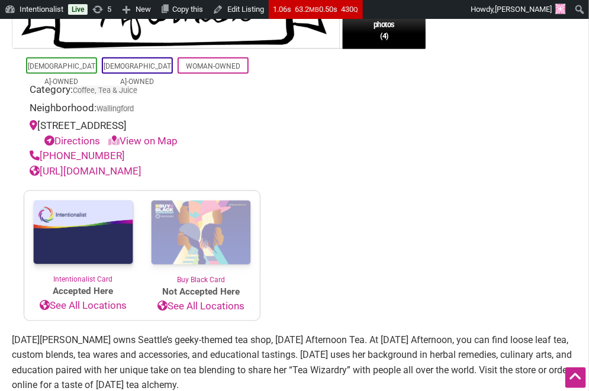
scroll to position [421, 0]
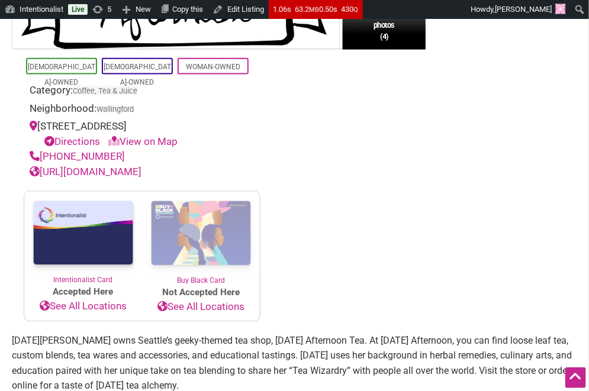
click at [128, 170] on link "https://fridaytea.com/" at bounding box center [86, 172] width 112 height 12
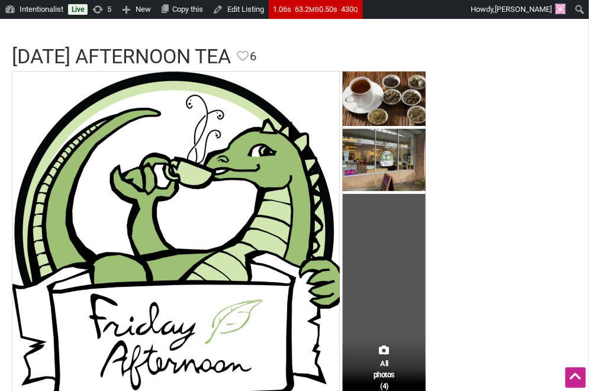
scroll to position [0, 0]
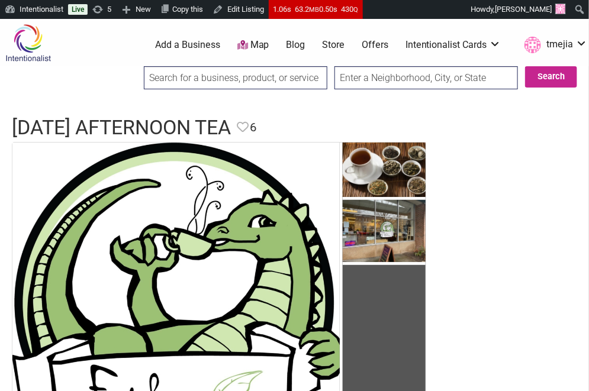
click at [233, 83] on input "search" at bounding box center [235, 77] width 183 height 23
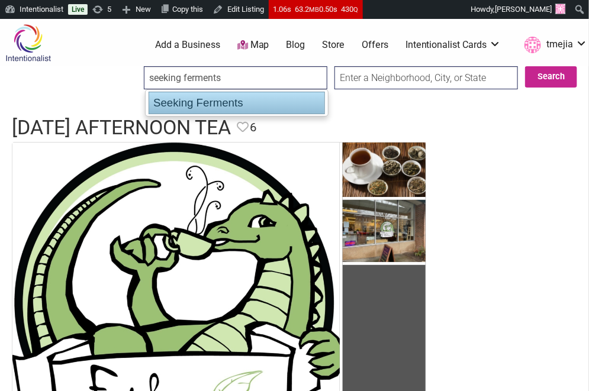
click at [228, 108] on div "Seeking Ferments" at bounding box center [237, 103] width 176 height 22
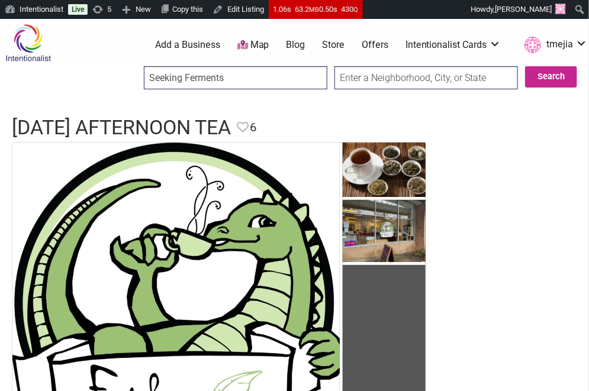
type input "Seeking Ferments"
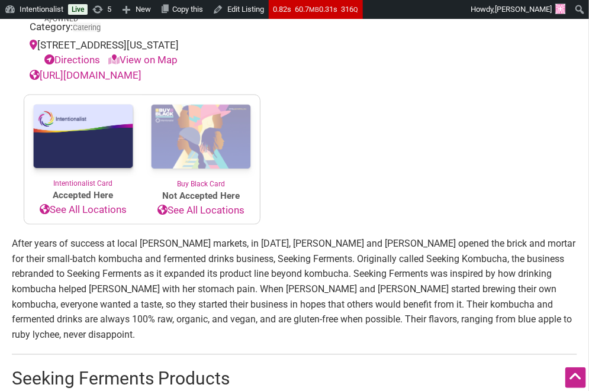
scroll to position [505, 0]
click at [248, 57] on div "Directions View on Map" at bounding box center [147, 60] width 213 height 15
drag, startPoint x: 220, startPoint y: 44, endPoint x: 41, endPoint y: 43, distance: 178.7
click at [41, 43] on div "515 S Michigan St, Seattle, WA 98108 Directions View on Map" at bounding box center [142, 53] width 225 height 30
copy div "515 S Michigan St, Seattle, WA 98108"
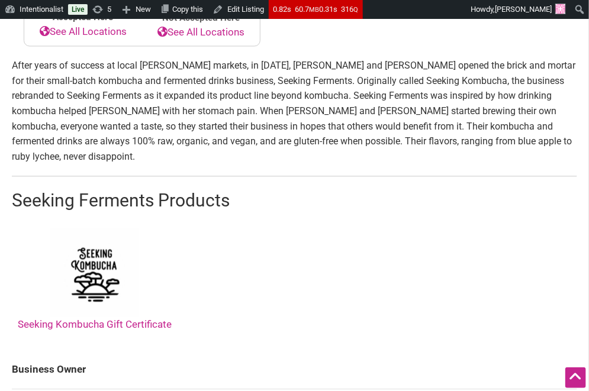
scroll to position [767, 0]
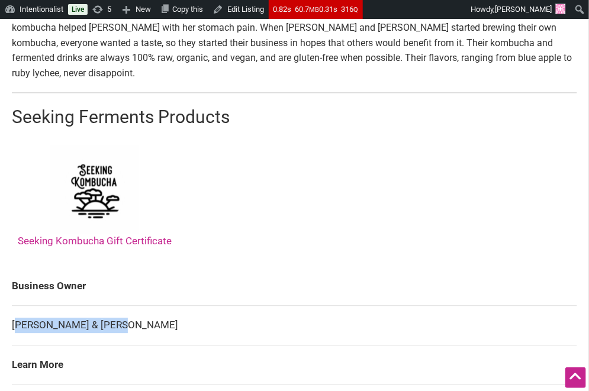
drag, startPoint x: 124, startPoint y: 312, endPoint x: 18, endPoint y: 308, distance: 106.0
click at [15, 308] on td "Jeanette & Lyz Macias" at bounding box center [294, 326] width 565 height 40
click at [18, 308] on td "Jeanette & Lyz Macias" at bounding box center [294, 326] width 565 height 40
drag, startPoint x: 120, startPoint y: 308, endPoint x: 13, endPoint y: 312, distance: 107.2
click at [13, 312] on td "Jeanette & Lyz Macias" at bounding box center [294, 326] width 565 height 40
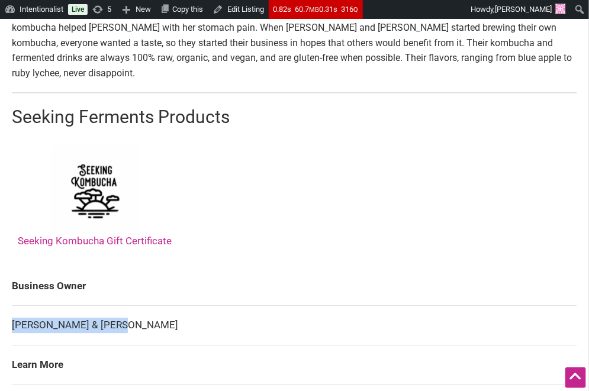
copy td "Jeanette & Lyz Macias"
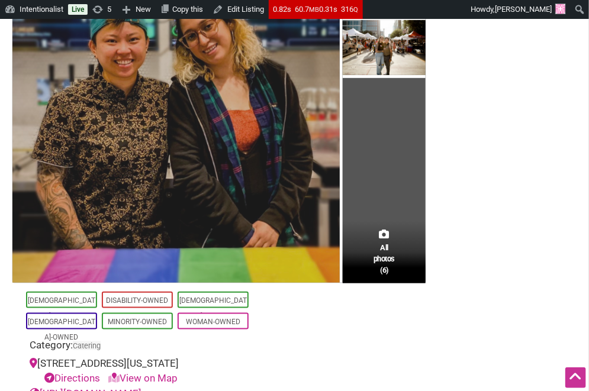
scroll to position [0, 0]
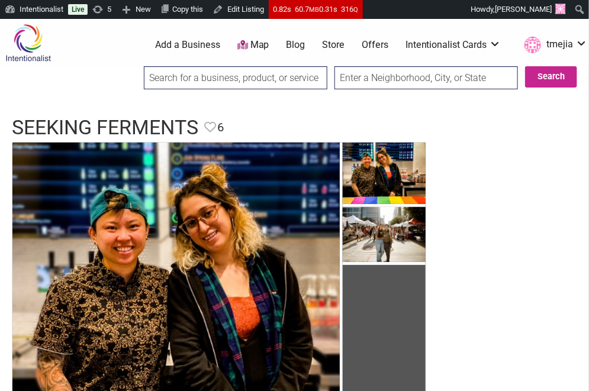
click at [210, 80] on input "search" at bounding box center [235, 77] width 183 height 23
type input "Fat's Chicken & Waffles"
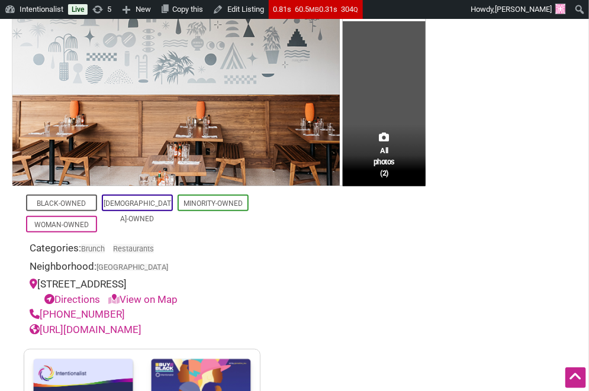
scroll to position [182, 0]
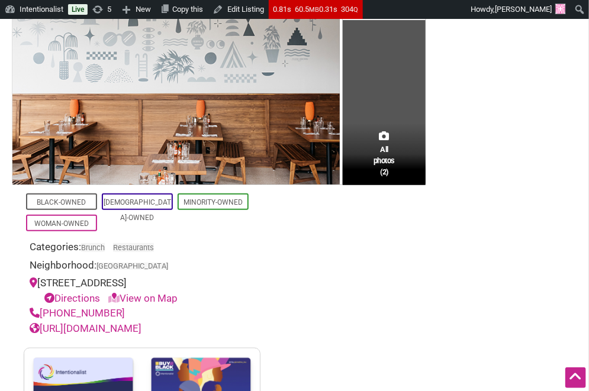
click at [141, 325] on link "[URL][DOMAIN_NAME]" at bounding box center [86, 328] width 112 height 12
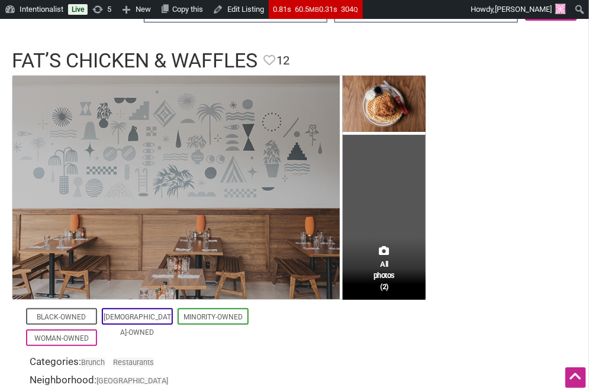
scroll to position [0, 0]
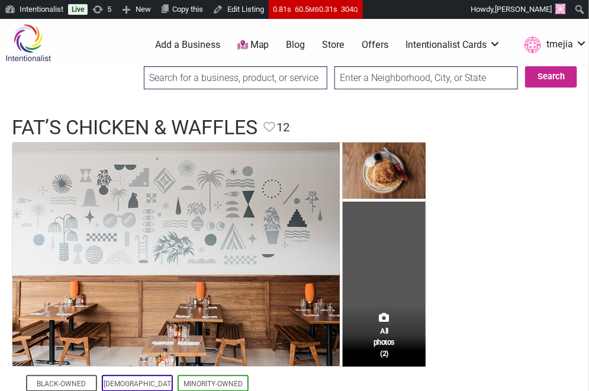
click at [213, 83] on input "search" at bounding box center [235, 77] width 183 height 23
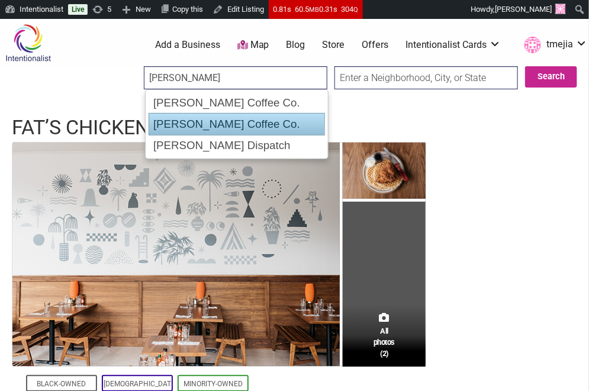
click at [245, 127] on div "[PERSON_NAME] Coffee Co." at bounding box center [237, 124] width 176 height 22
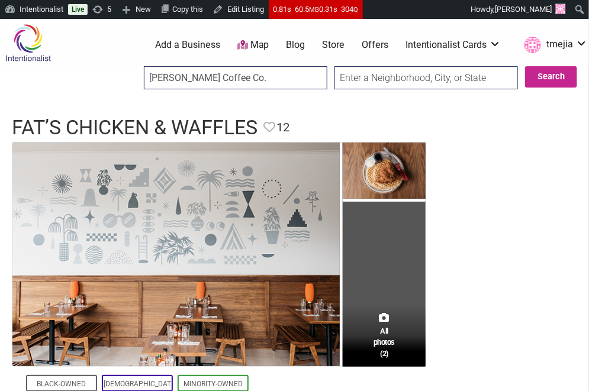
type input "[PERSON_NAME] Coffee Co."
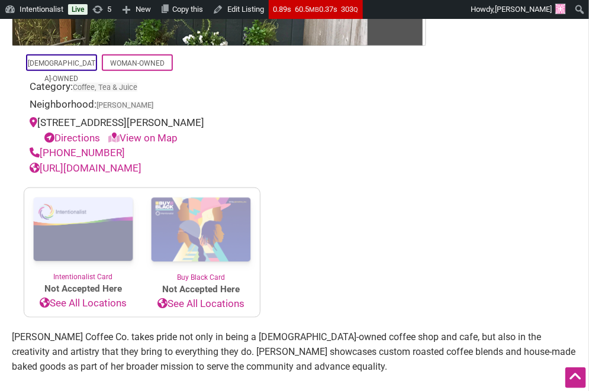
scroll to position [308, 0]
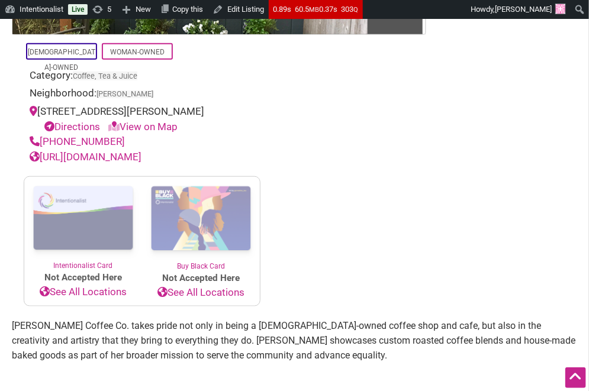
click at [141, 152] on link "https://queenannecoffeeco.com/" at bounding box center [86, 157] width 112 height 12
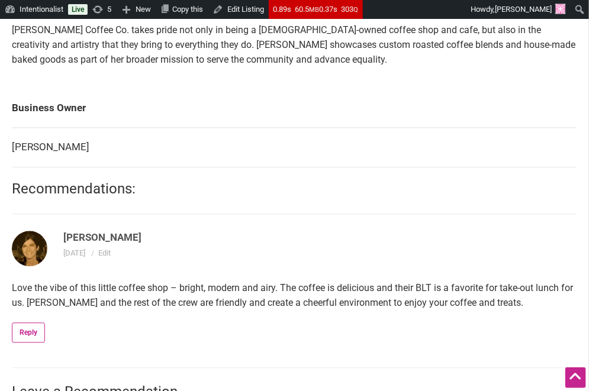
scroll to position [611, 0]
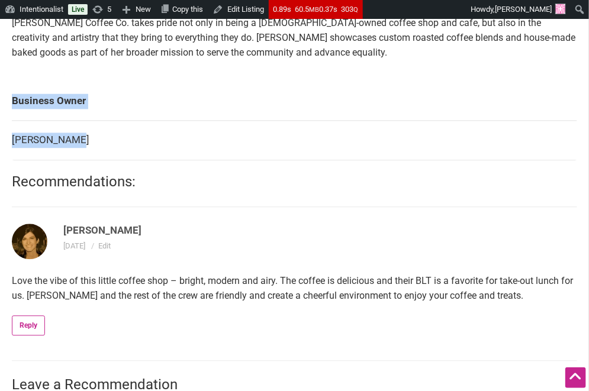
drag, startPoint x: 76, startPoint y: 141, endPoint x: 13, endPoint y: 139, distance: 63.3
click at [13, 139] on td "Brianne Ryan" at bounding box center [294, 141] width 565 height 40
copy td "Brianne Ryan"
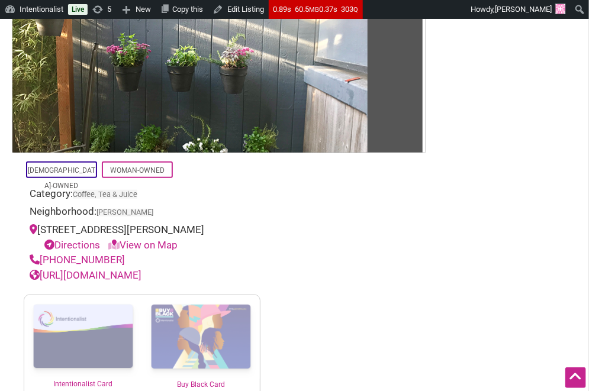
scroll to position [0, 0]
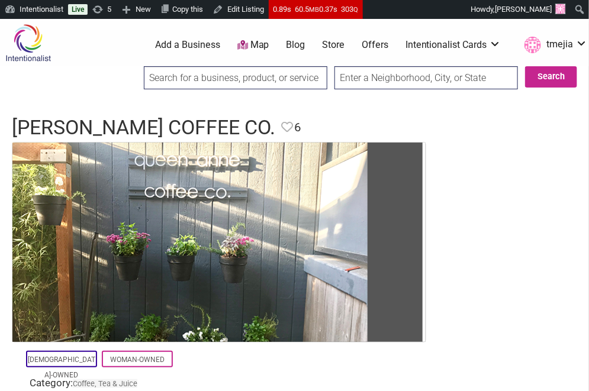
click at [261, 83] on input "search" at bounding box center [235, 77] width 183 height 23
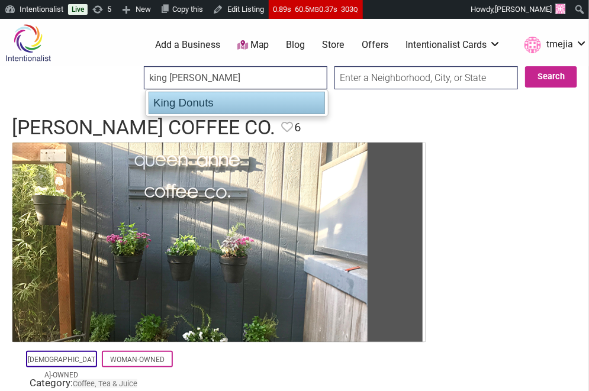
click at [250, 99] on div "King Donuts" at bounding box center [237, 103] width 176 height 22
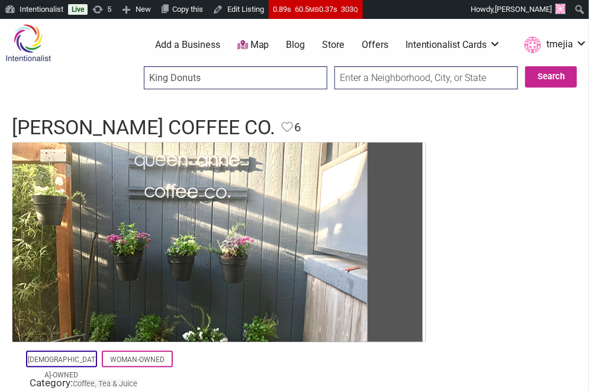
type input "King Donuts"
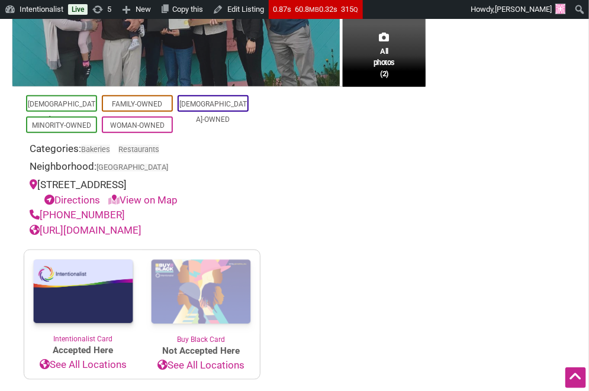
scroll to position [303, 0]
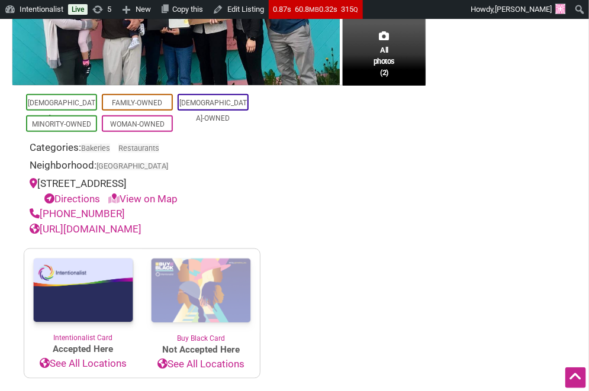
click at [184, 234] on div "[URL][DOMAIN_NAME]" at bounding box center [142, 229] width 225 height 15
click at [141, 234] on link "[URL][DOMAIN_NAME]" at bounding box center [86, 229] width 112 height 12
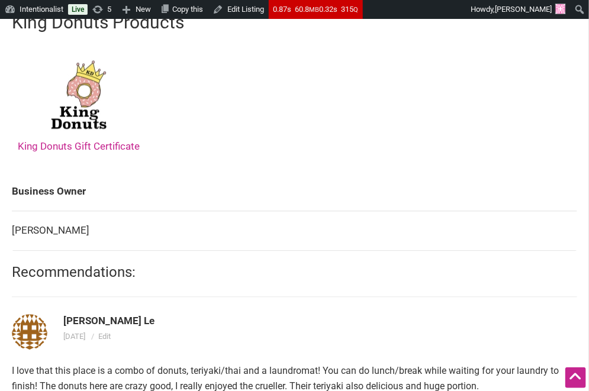
scroll to position [796, 0]
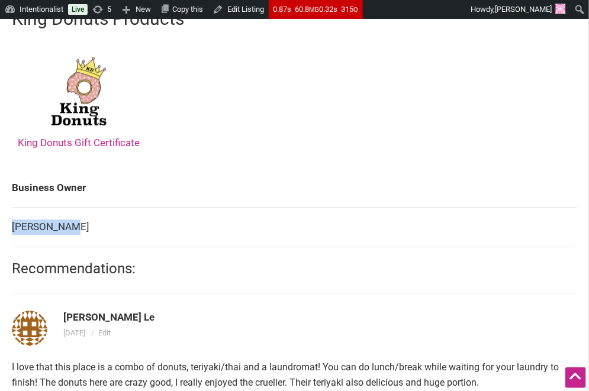
drag, startPoint x: 76, startPoint y: 225, endPoint x: 12, endPoint y: 227, distance: 63.9
click at [12, 227] on td "[PERSON_NAME]" at bounding box center [294, 228] width 565 height 40
copy td "[PERSON_NAME]"
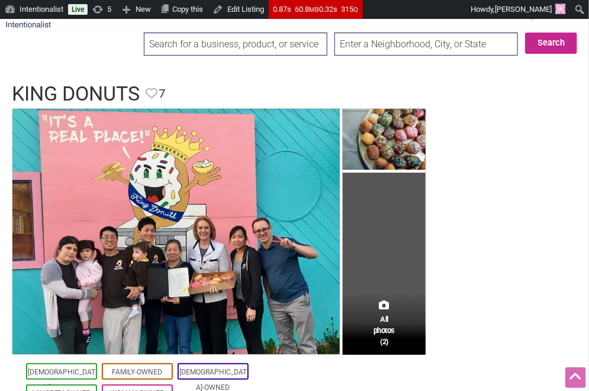
scroll to position [0, 0]
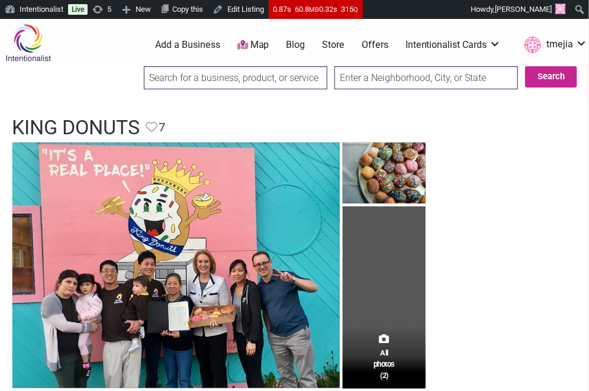
click at [214, 74] on input "search" at bounding box center [235, 77] width 183 height 23
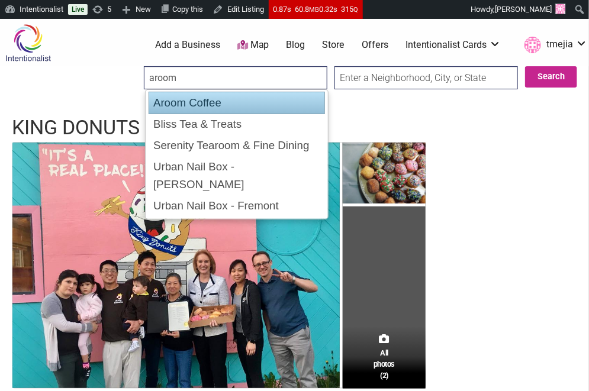
click at [186, 110] on div "Aroom Coffee" at bounding box center [237, 103] width 176 height 22
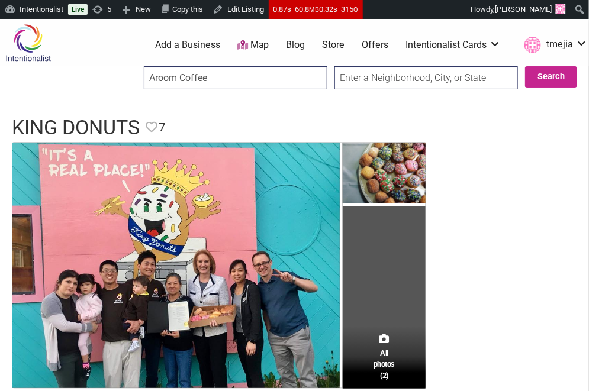
type input "Aroom Coffee"
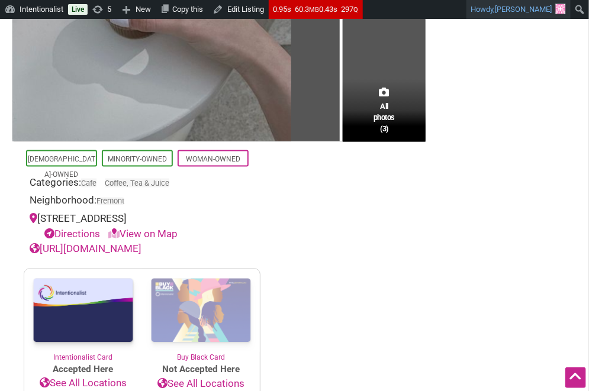
scroll to position [344, 0]
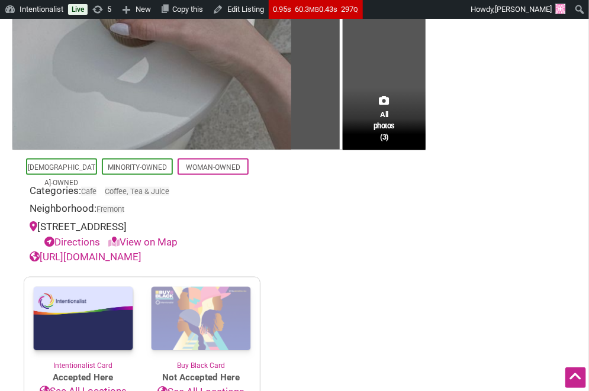
click at [141, 254] on link "[URL][DOMAIN_NAME]" at bounding box center [86, 257] width 112 height 12
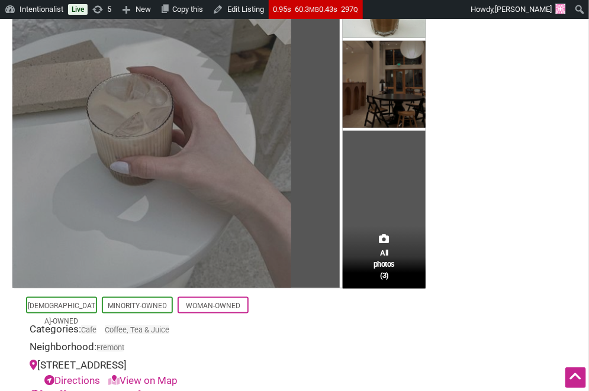
scroll to position [0, 0]
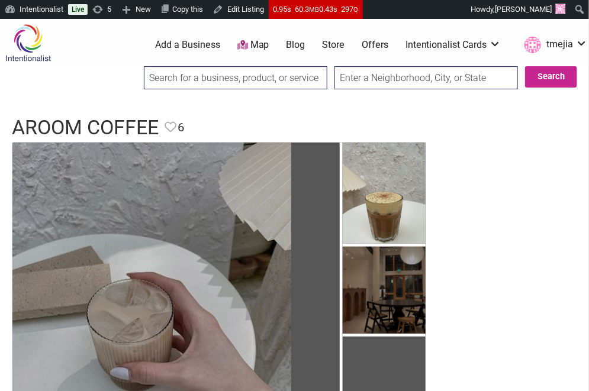
click at [220, 89] on input "search" at bounding box center [235, 77] width 183 height 23
type input "Bonhomie Coffee Bar"
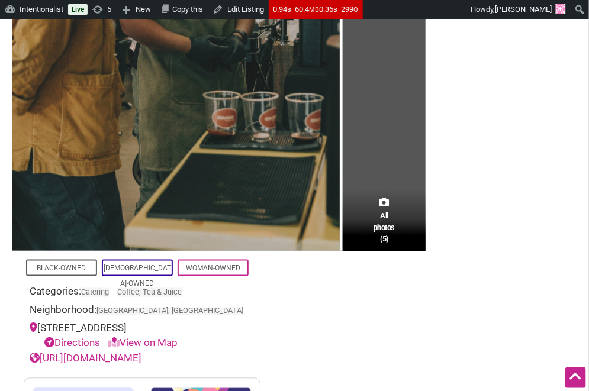
scroll to position [483, 0]
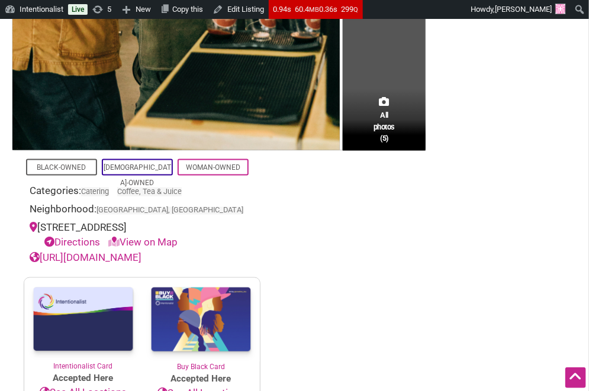
click at [141, 257] on link "https://www.bonhomiecoffee.co/" at bounding box center [86, 258] width 112 height 12
click at [183, 248] on div "Directions View on Map" at bounding box center [147, 242] width 213 height 15
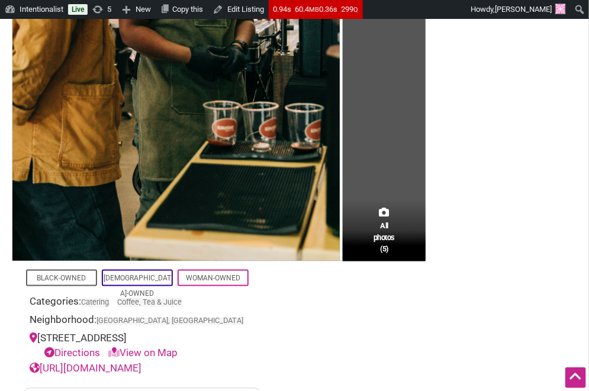
scroll to position [0, 0]
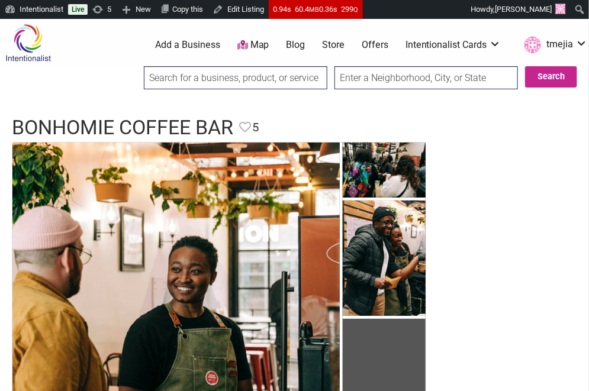
click at [200, 79] on input "search" at bounding box center [235, 77] width 183 height 23
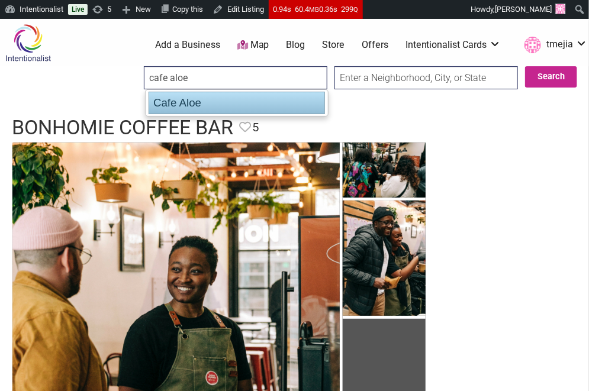
click at [187, 107] on div "Cafe Aloe" at bounding box center [237, 103] width 176 height 22
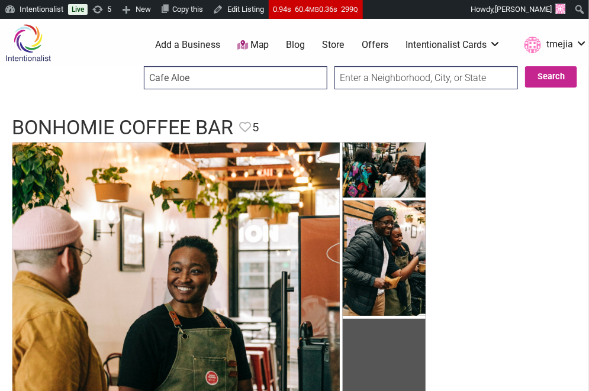
type input "Cafe Aloe"
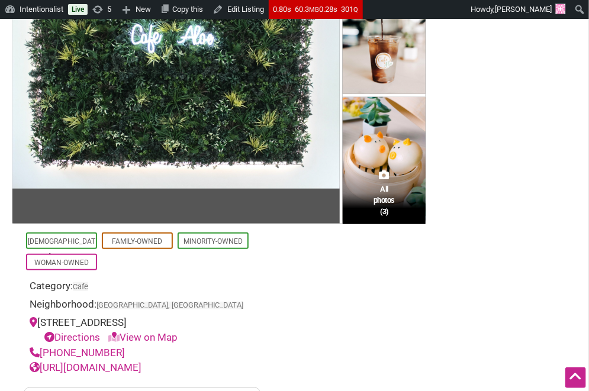
scroll to position [246, 0]
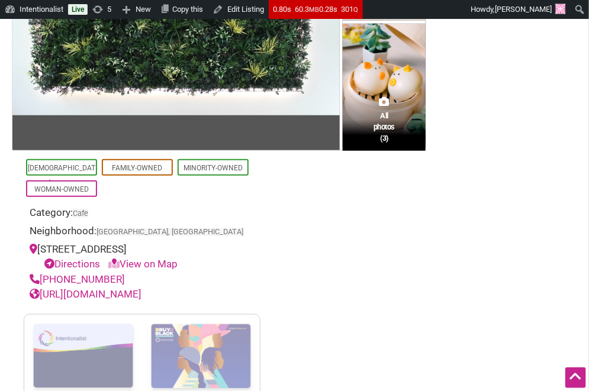
click at [118, 297] on link "https://www.cafealoe.com/" at bounding box center [86, 294] width 112 height 12
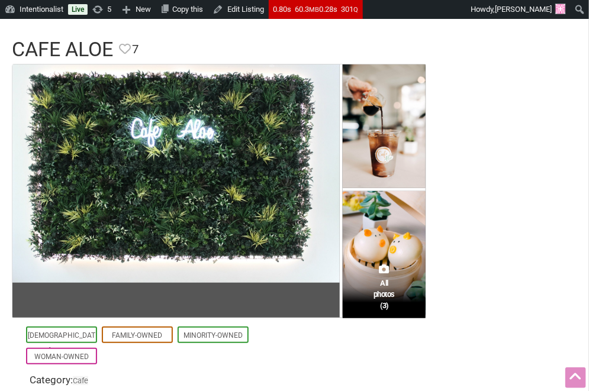
scroll to position [0, 0]
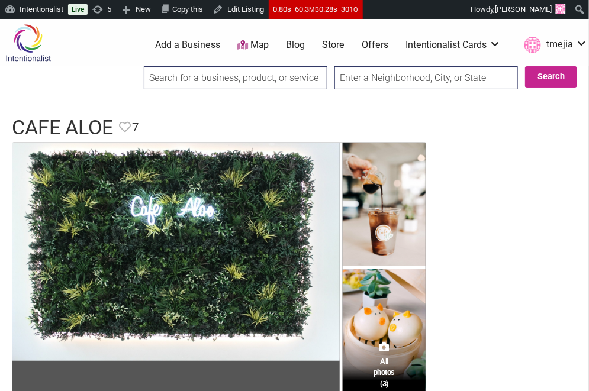
click at [240, 81] on input "search" at bounding box center [235, 77] width 183 height 23
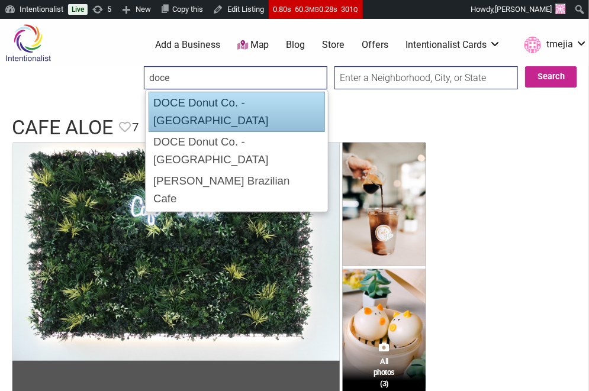
click at [230, 103] on div "DOCE Donut Co. - Belltown" at bounding box center [237, 112] width 176 height 40
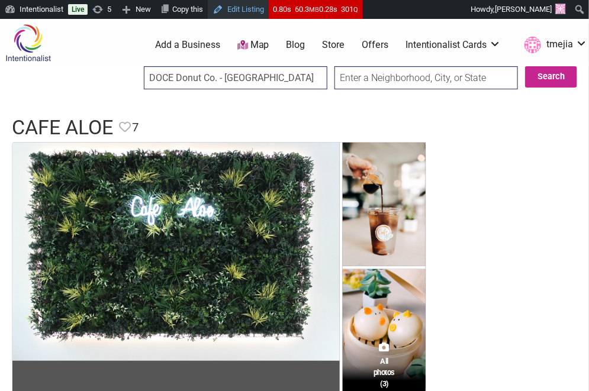
type input "DOCE Donut Co. - Belltown"
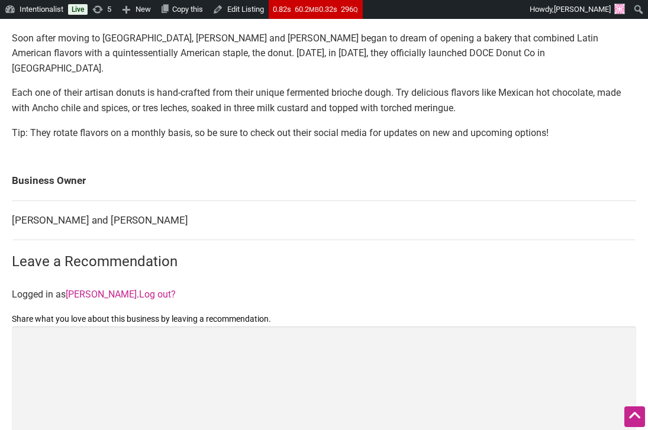
scroll to position [601, 0]
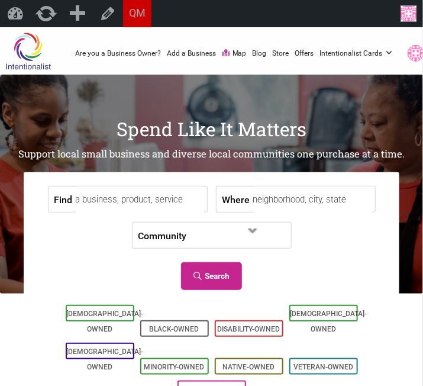
type input "d"
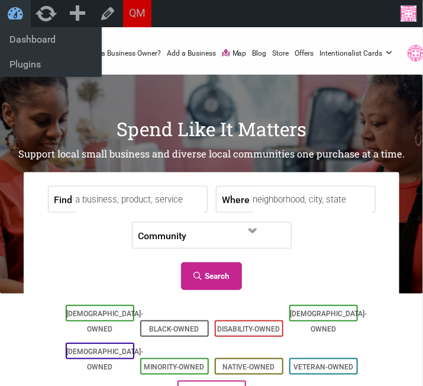
click at [17, 22] on link "Intentionalist" at bounding box center [15, 13] width 31 height 27
click at [21, 37] on link "Dashboard" at bounding box center [51, 39] width 102 height 25
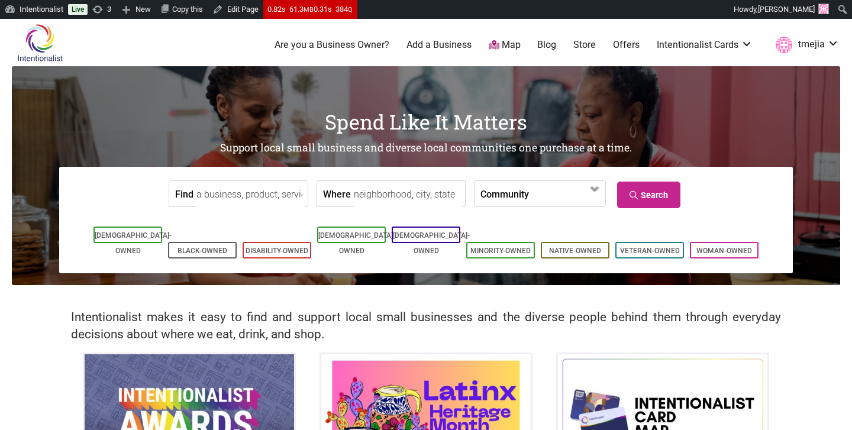
click at [627, 47] on link "Offers" at bounding box center [626, 44] width 27 height 13
click at [589, 46] on link "Store" at bounding box center [584, 44] width 22 height 13
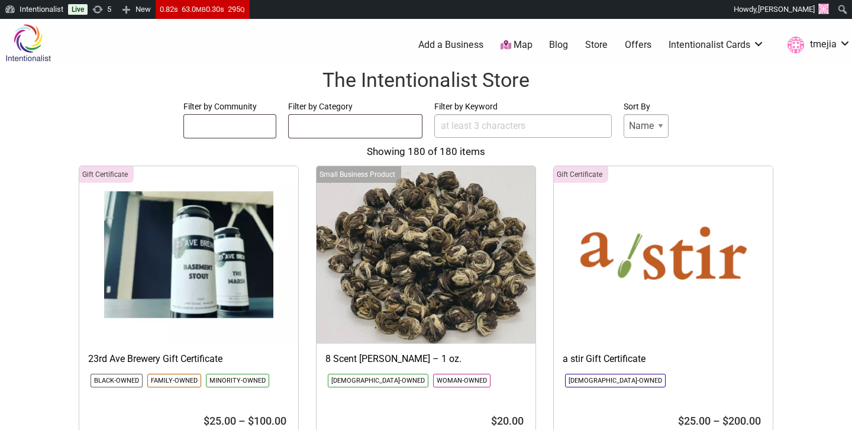
select select
click at [466, 122] on input "Filter by Keyword" at bounding box center [522, 126] width 177 height 24
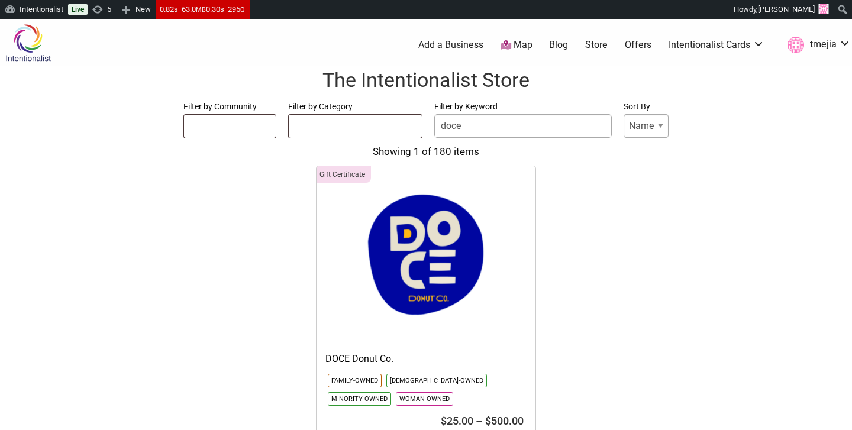
type input "doce"
click at [443, 256] on img at bounding box center [426, 254] width 219 height 177
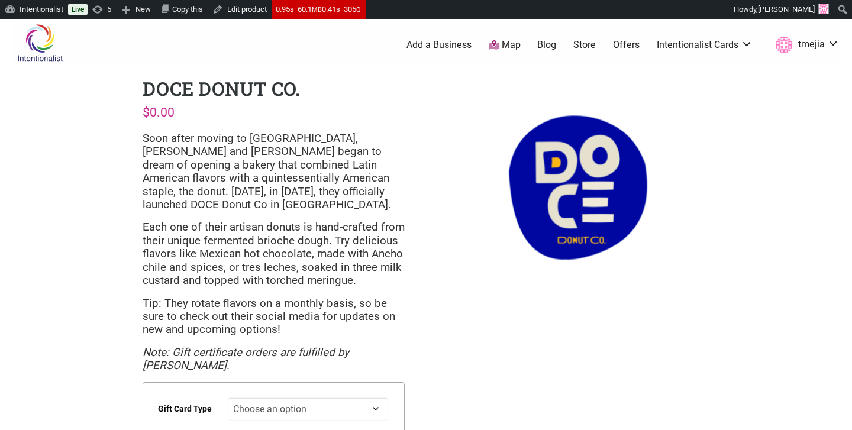
click at [581, 201] on img at bounding box center [578, 188] width 262 height 224
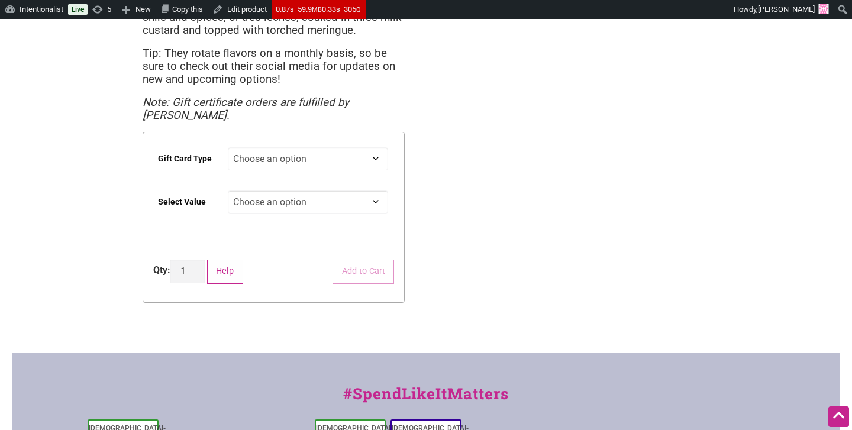
scroll to position [254, 0]
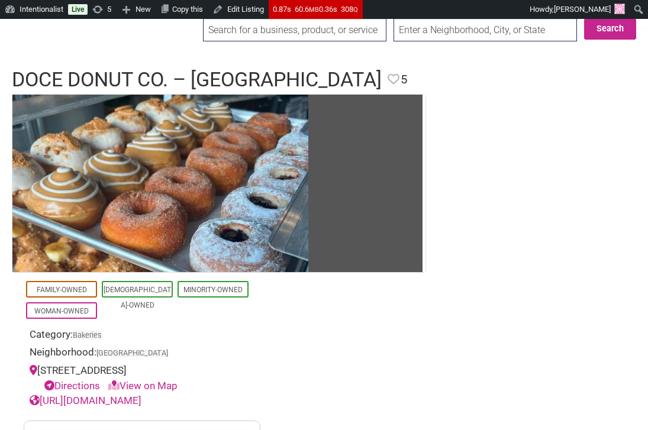
scroll to position [35, 0]
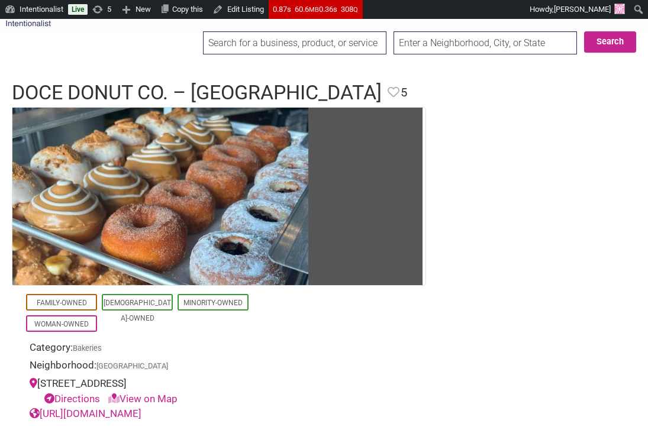
click at [284, 39] on input "search" at bounding box center [294, 42] width 183 height 23
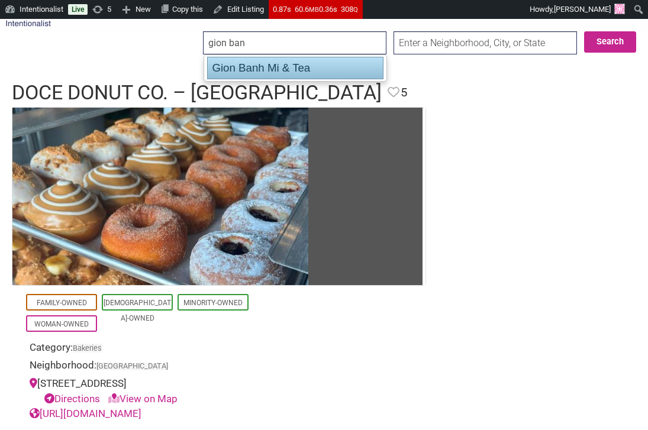
click at [266, 69] on div "Gion Banh Mi & Tea" at bounding box center [295, 68] width 176 height 22
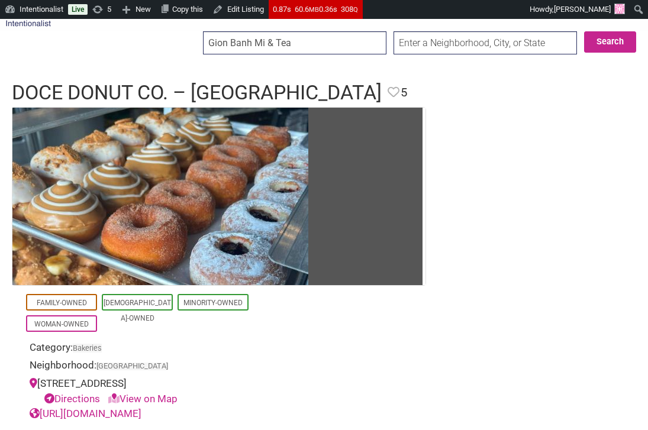
type input "Gion Banh Mi & Tea"
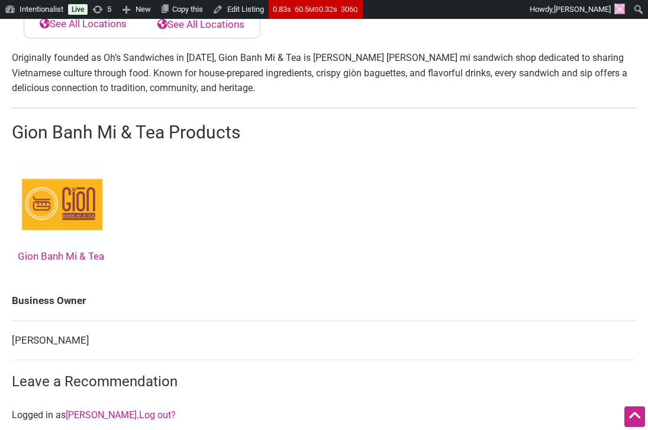
scroll to position [605, 0]
